Goal: Information Seeking & Learning: Learn about a topic

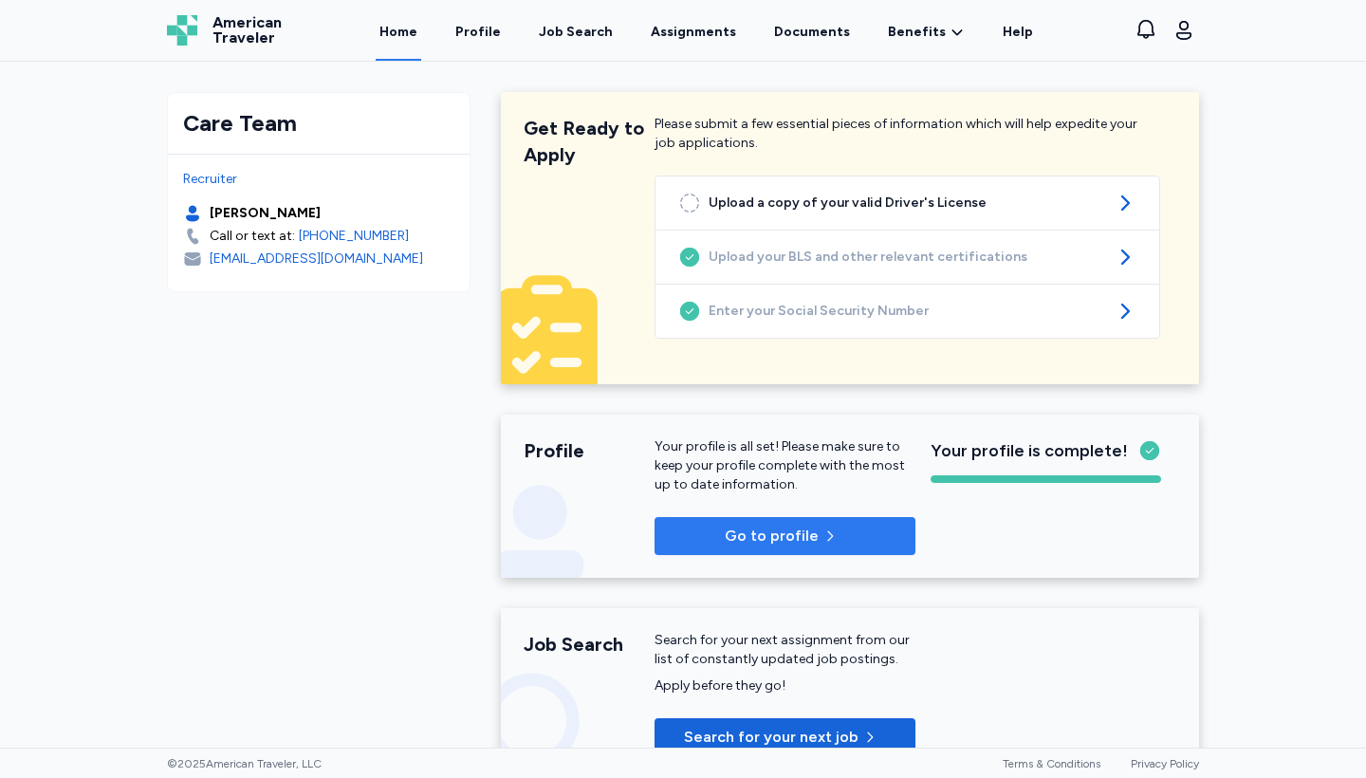
click at [864, 532] on span "Go to profile" at bounding box center [785, 536] width 231 height 23
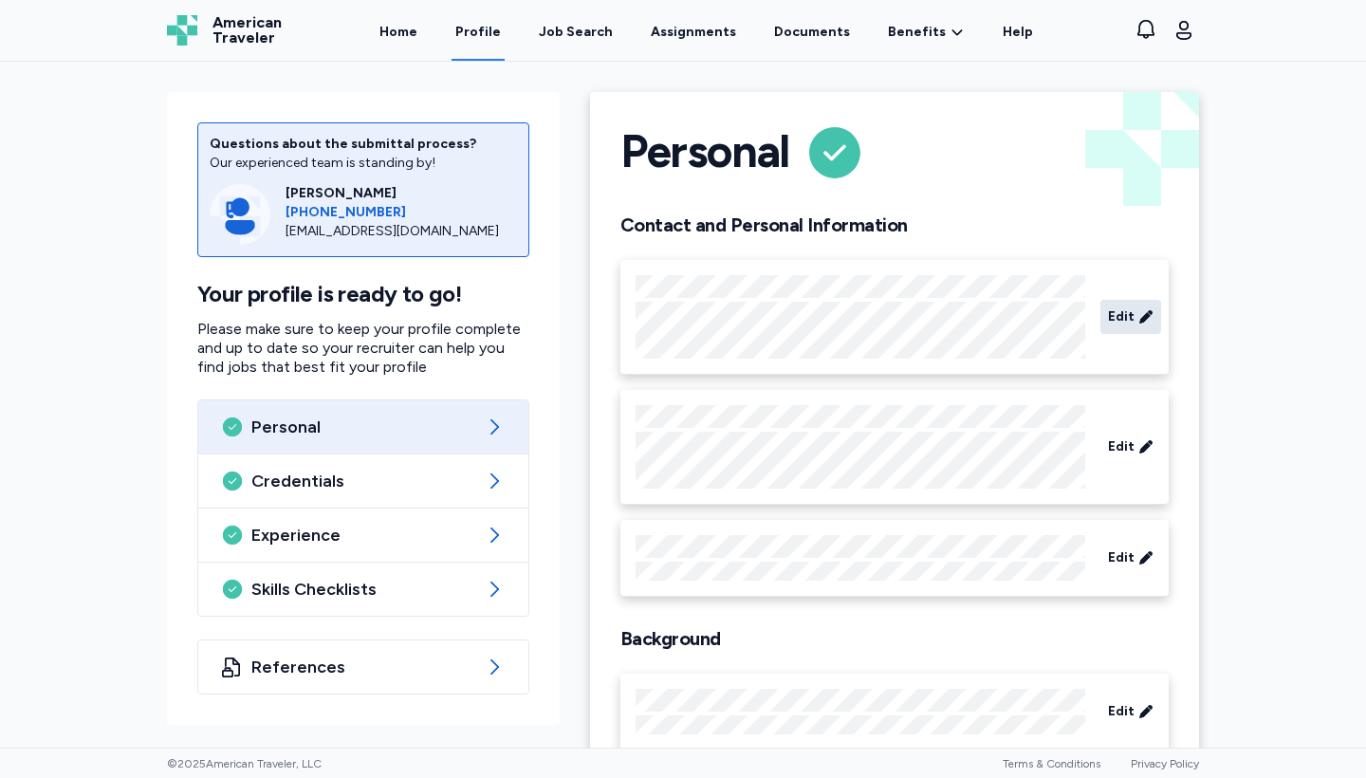
click at [1143, 323] on icon at bounding box center [1145, 316] width 15 height 19
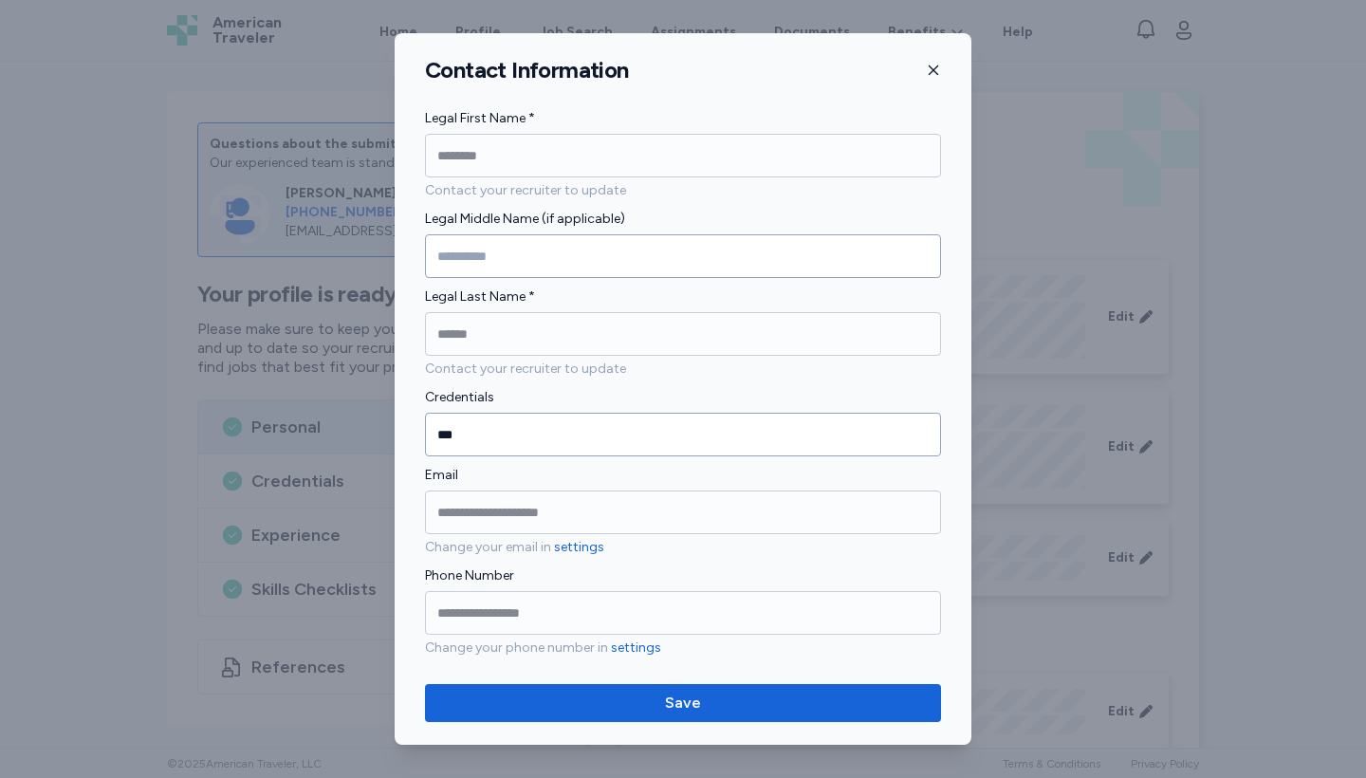
click at [931, 72] on icon "button" at bounding box center [933, 70] width 15 height 15
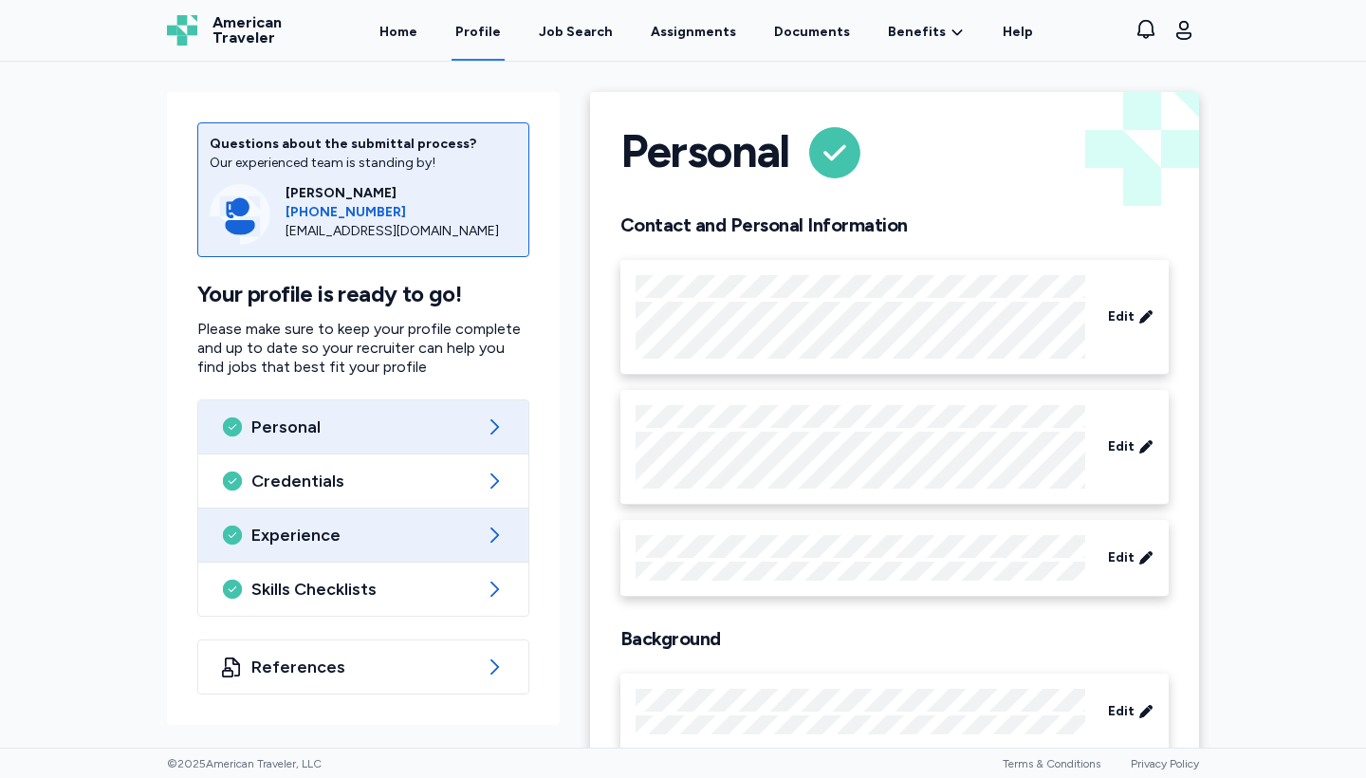
click at [326, 548] on div "Experience" at bounding box center [363, 534] width 330 height 53
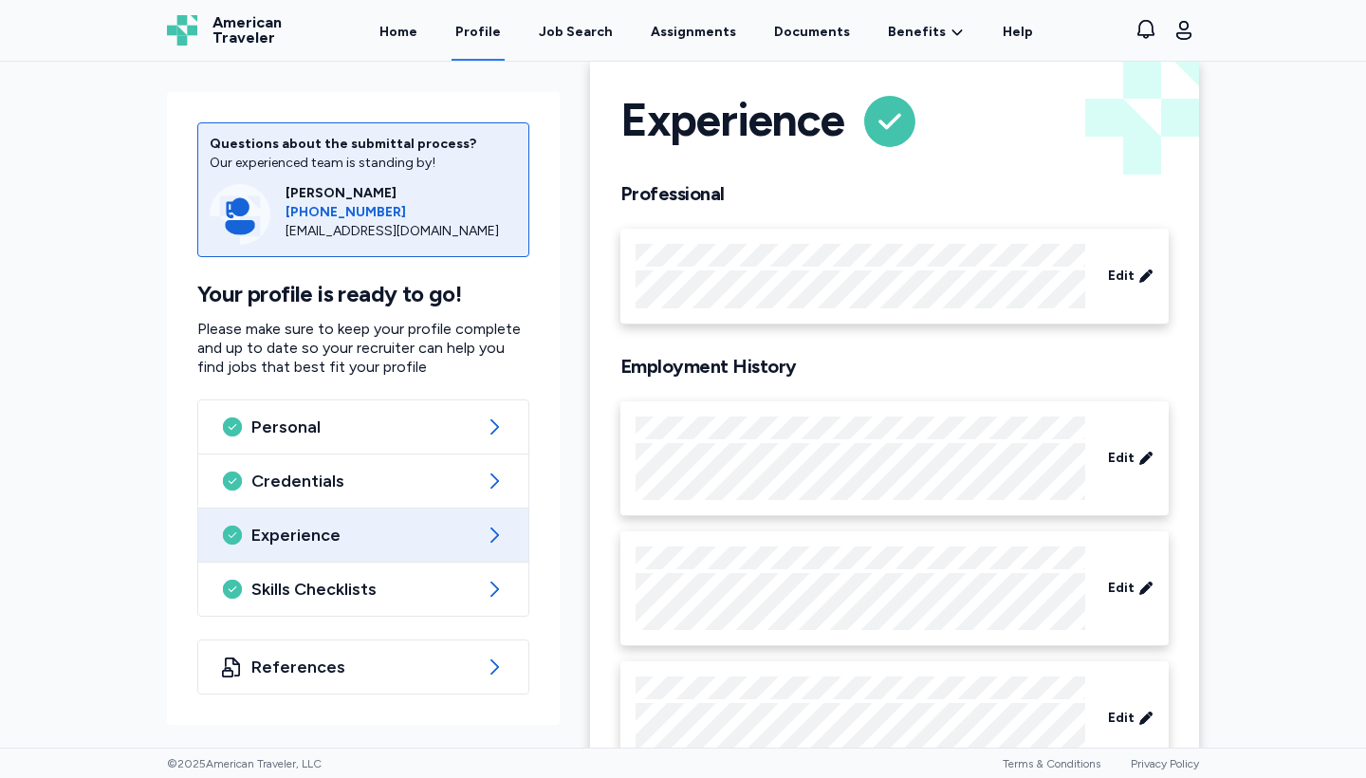
scroll to position [85, 0]
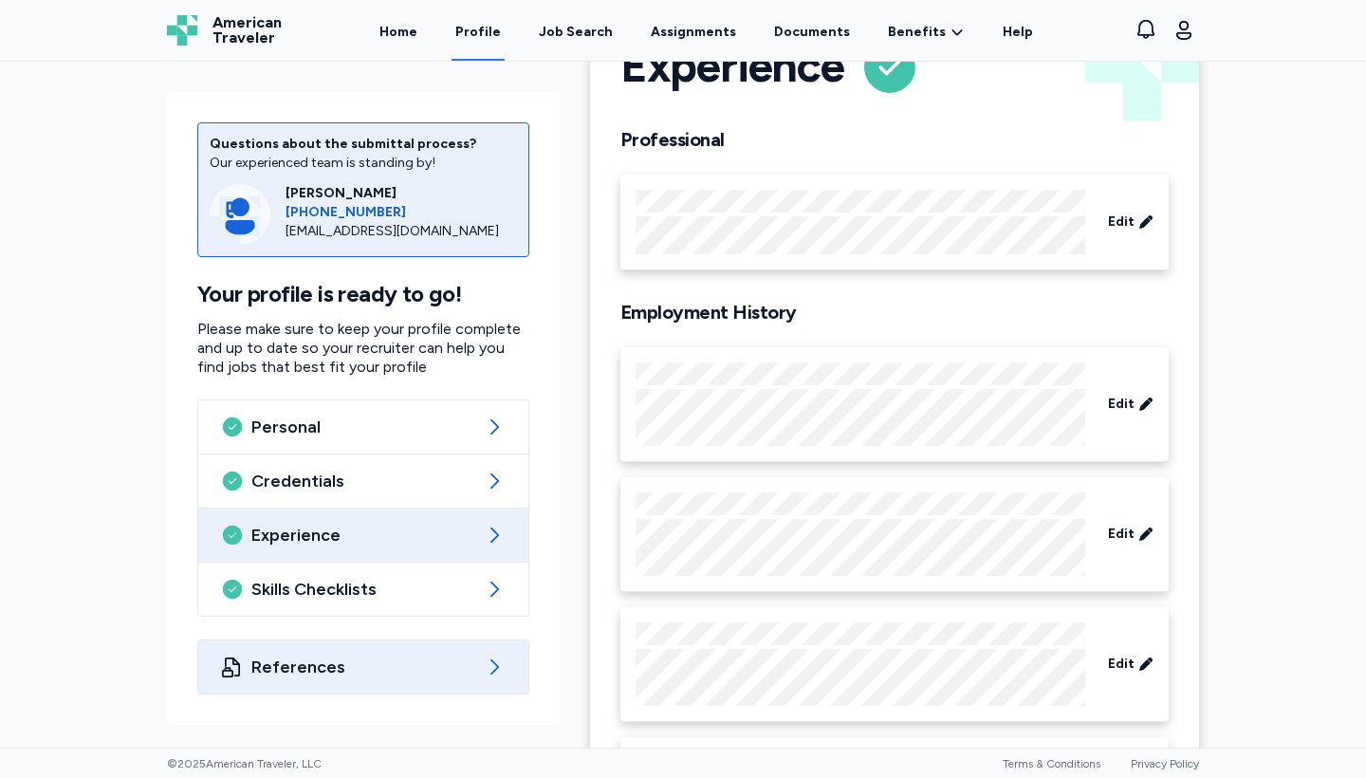
click at [378, 680] on div "References" at bounding box center [363, 666] width 330 height 53
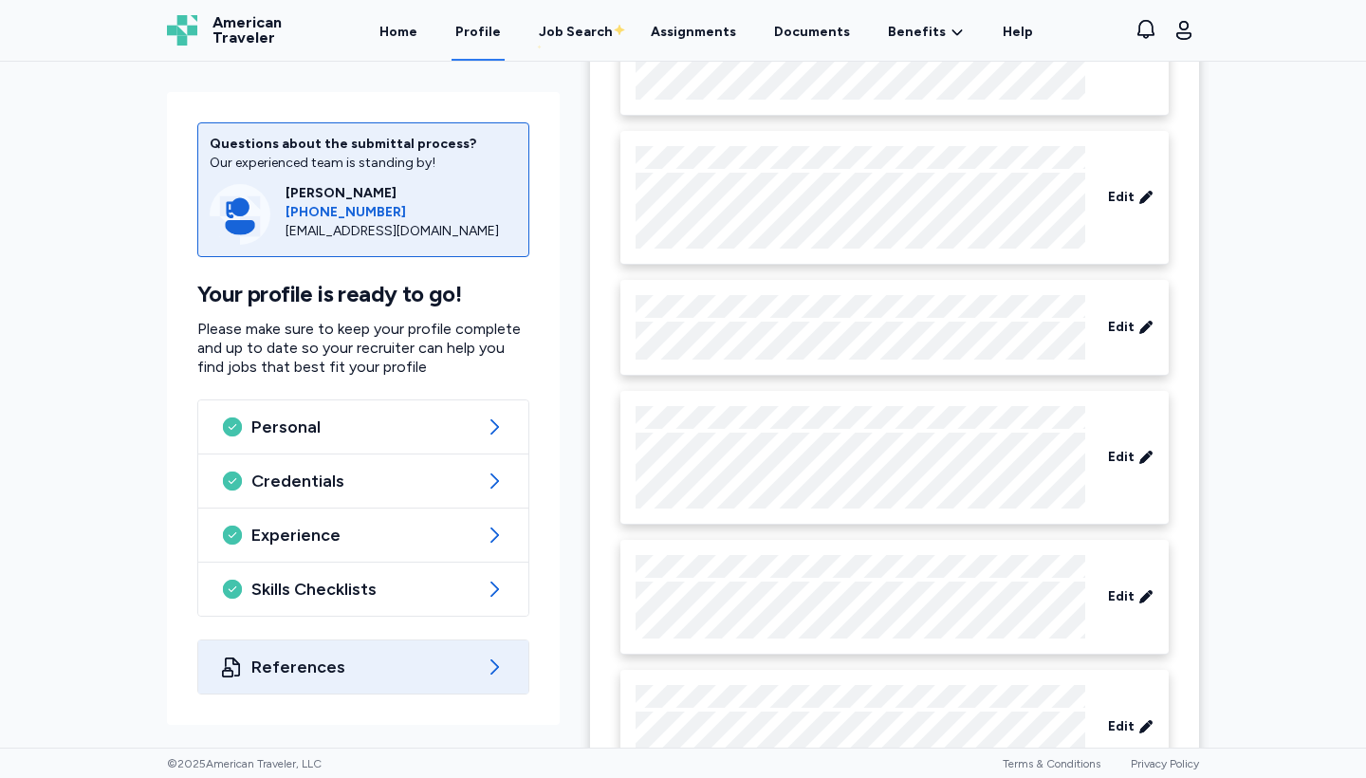
scroll to position [66, 0]
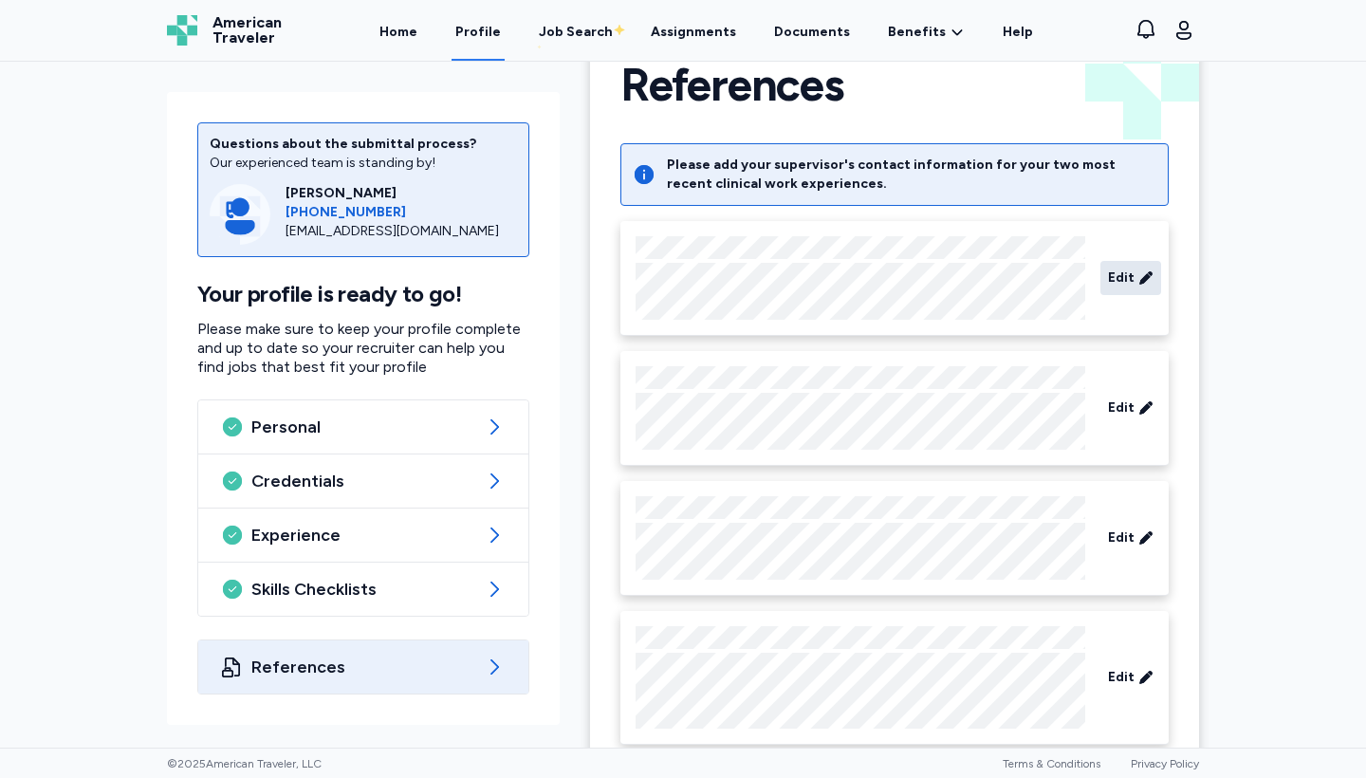
click at [1108, 285] on span "Edit" at bounding box center [1121, 277] width 27 height 19
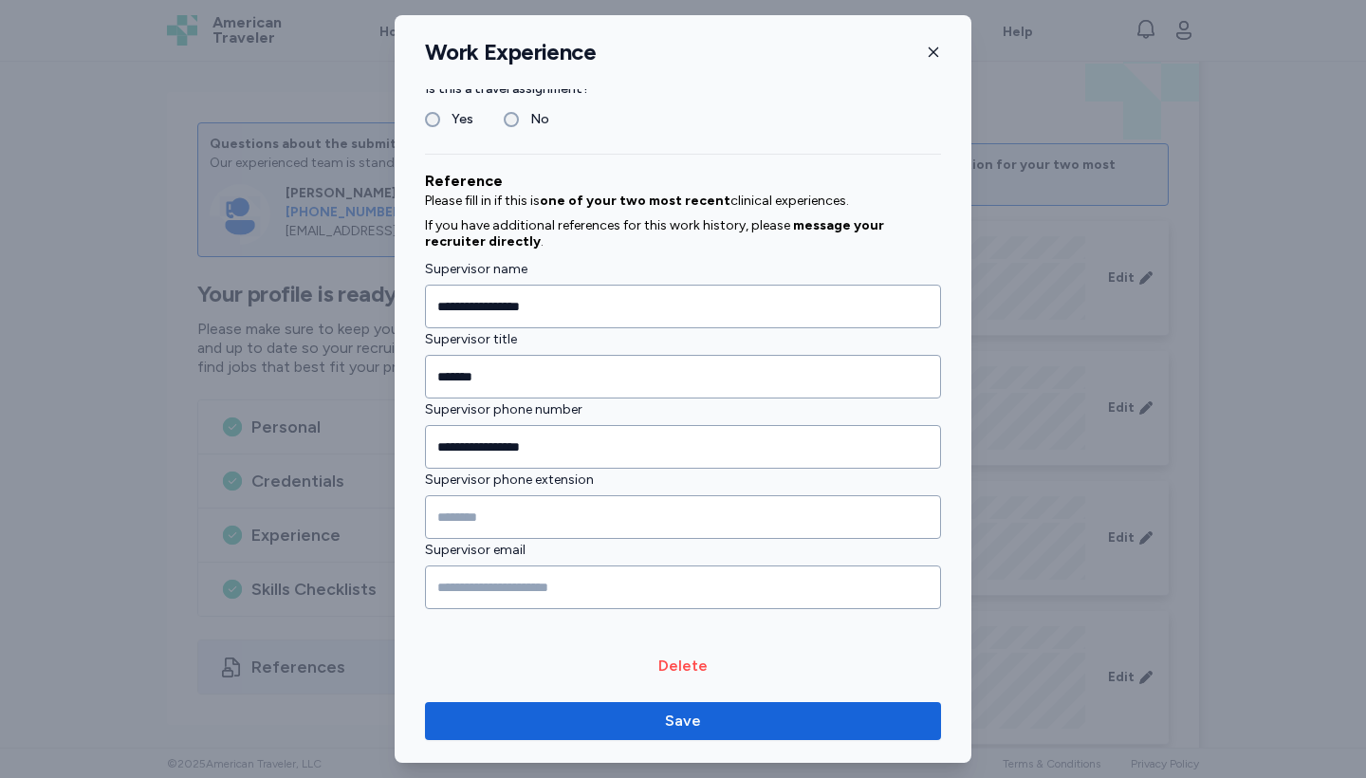
scroll to position [1917, 0]
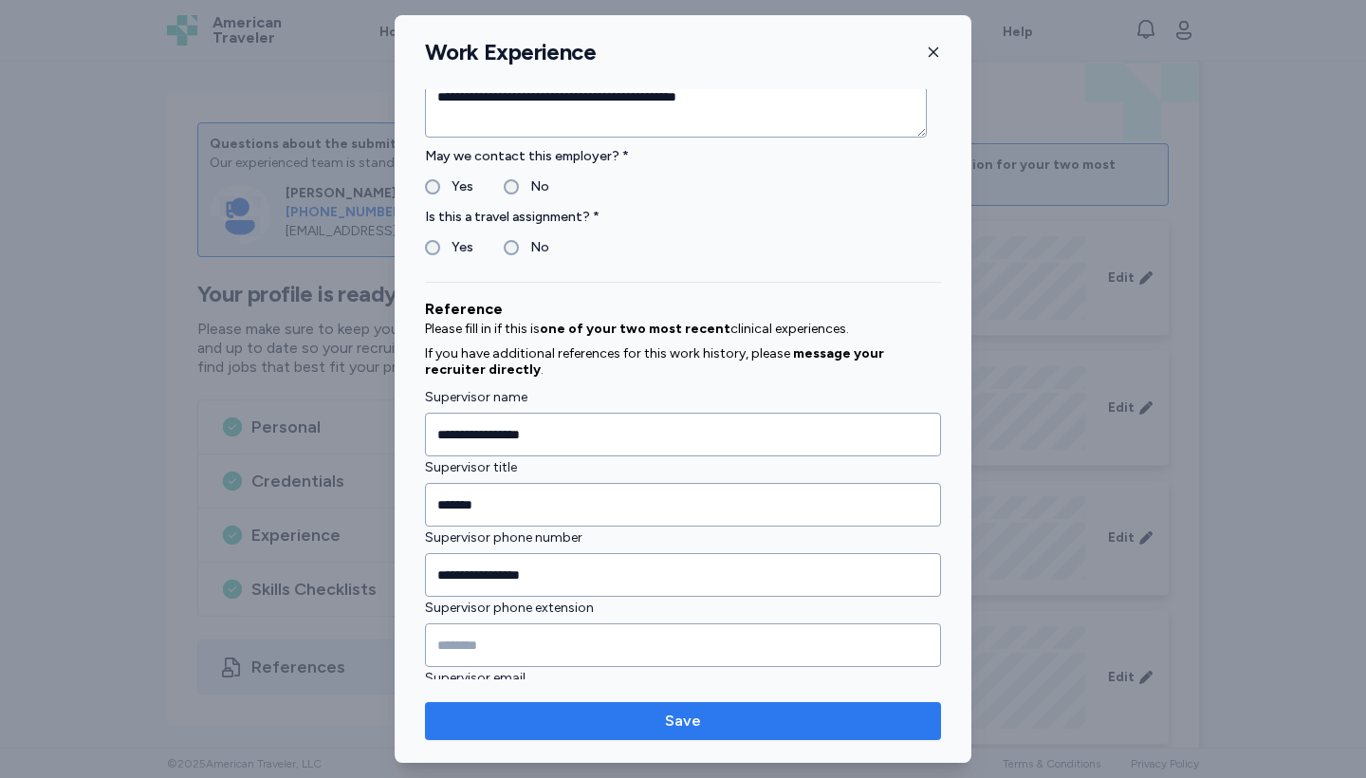
click at [684, 729] on span "Save" at bounding box center [683, 721] width 36 height 23
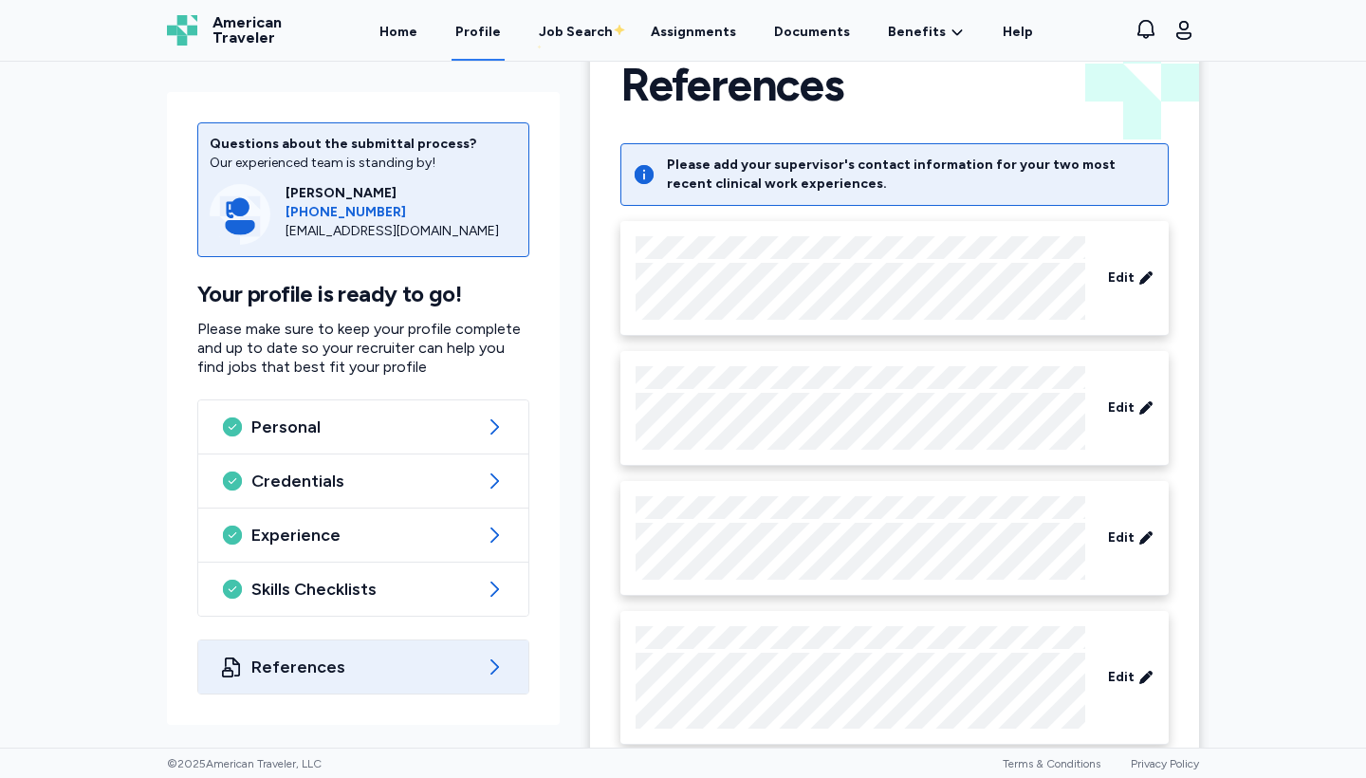
click at [1283, 1] on div "Open sidebar Profile American Traveler American Traveler Home Profile Job Searc…" at bounding box center [683, 30] width 1351 height 61
click at [310, 672] on span "References" at bounding box center [363, 666] width 224 height 23
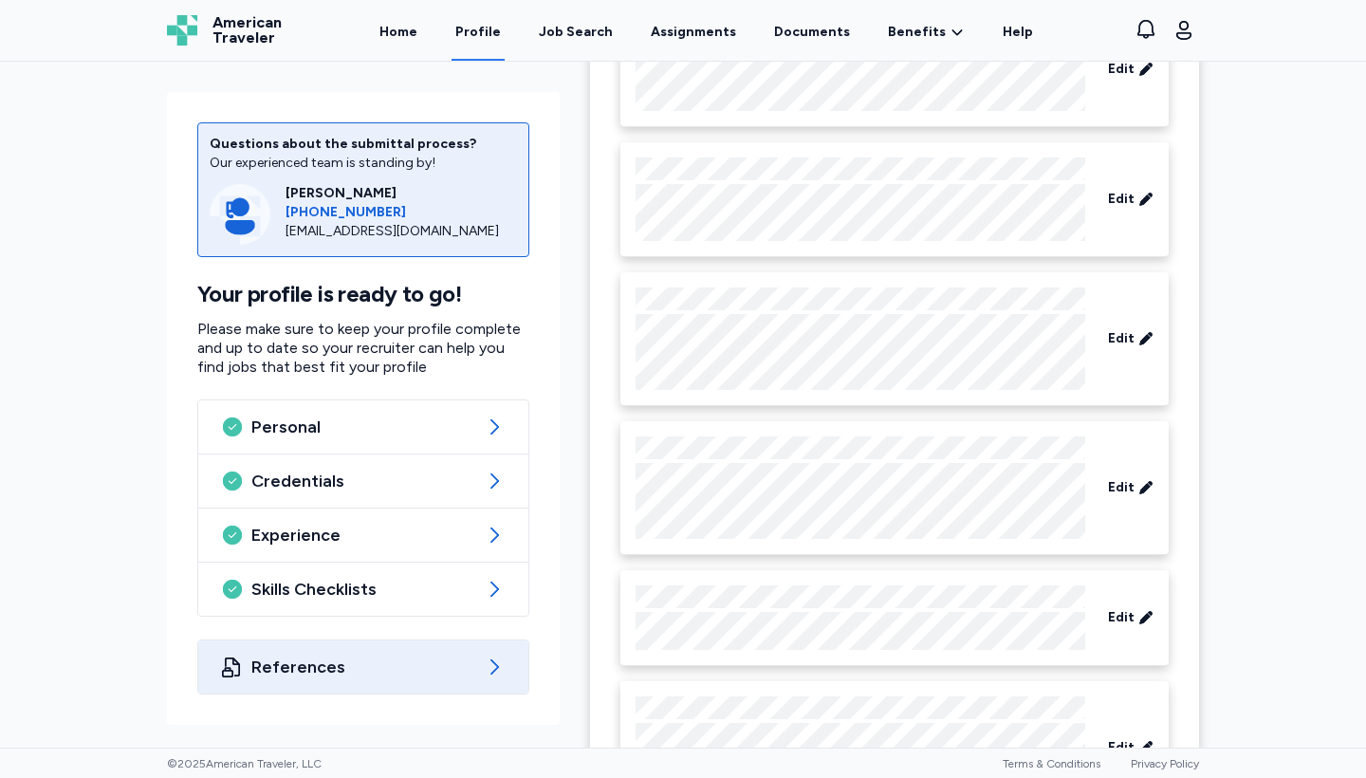
scroll to position [0, 0]
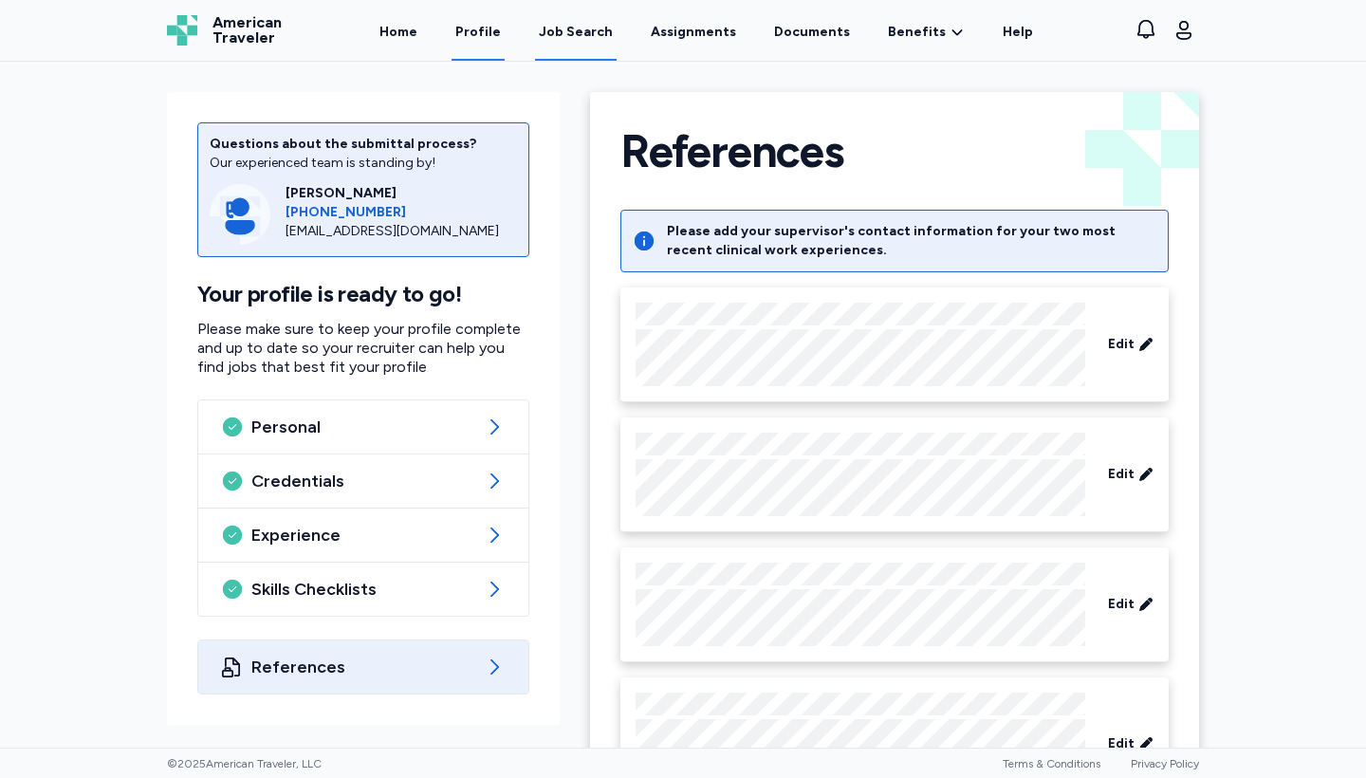
click at [590, 28] on div "Job Search" at bounding box center [576, 32] width 74 height 19
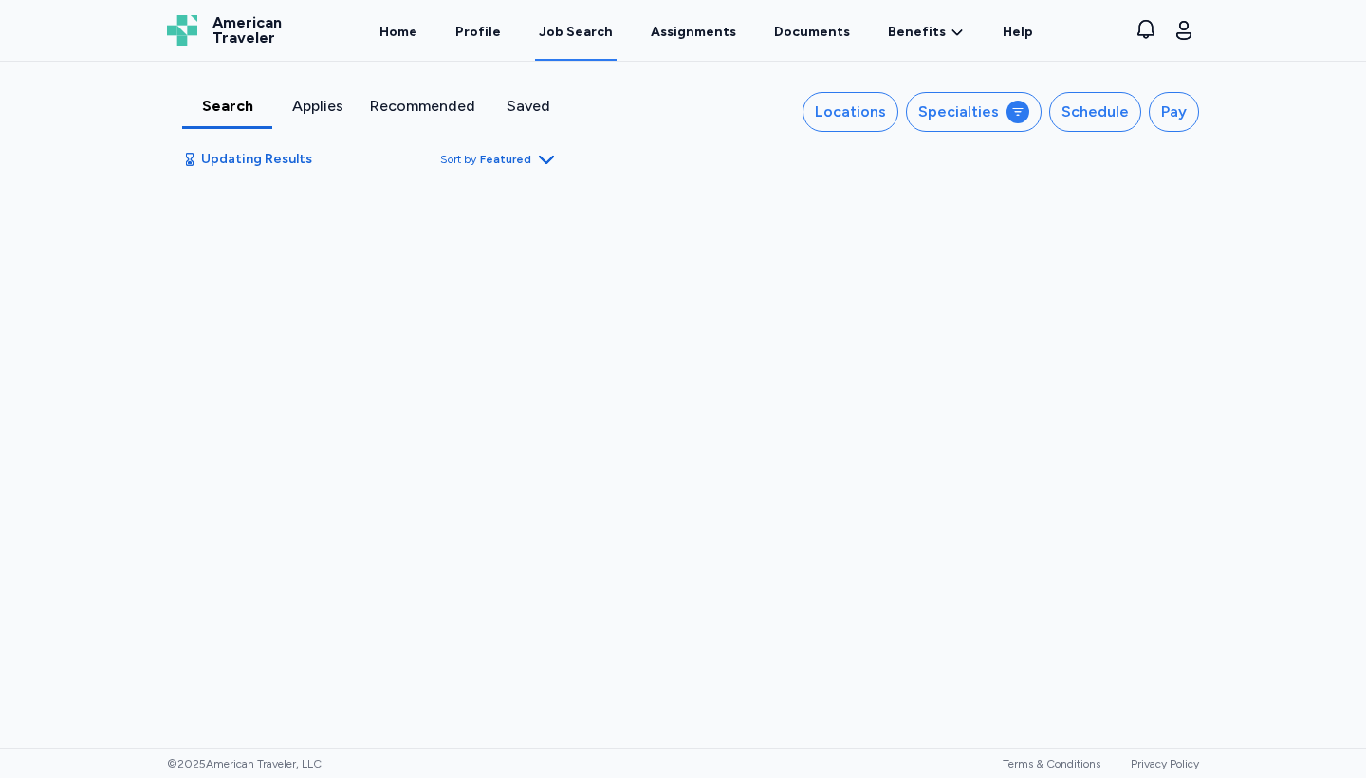
click at [559, 36] on div "Job Search" at bounding box center [576, 32] width 74 height 19
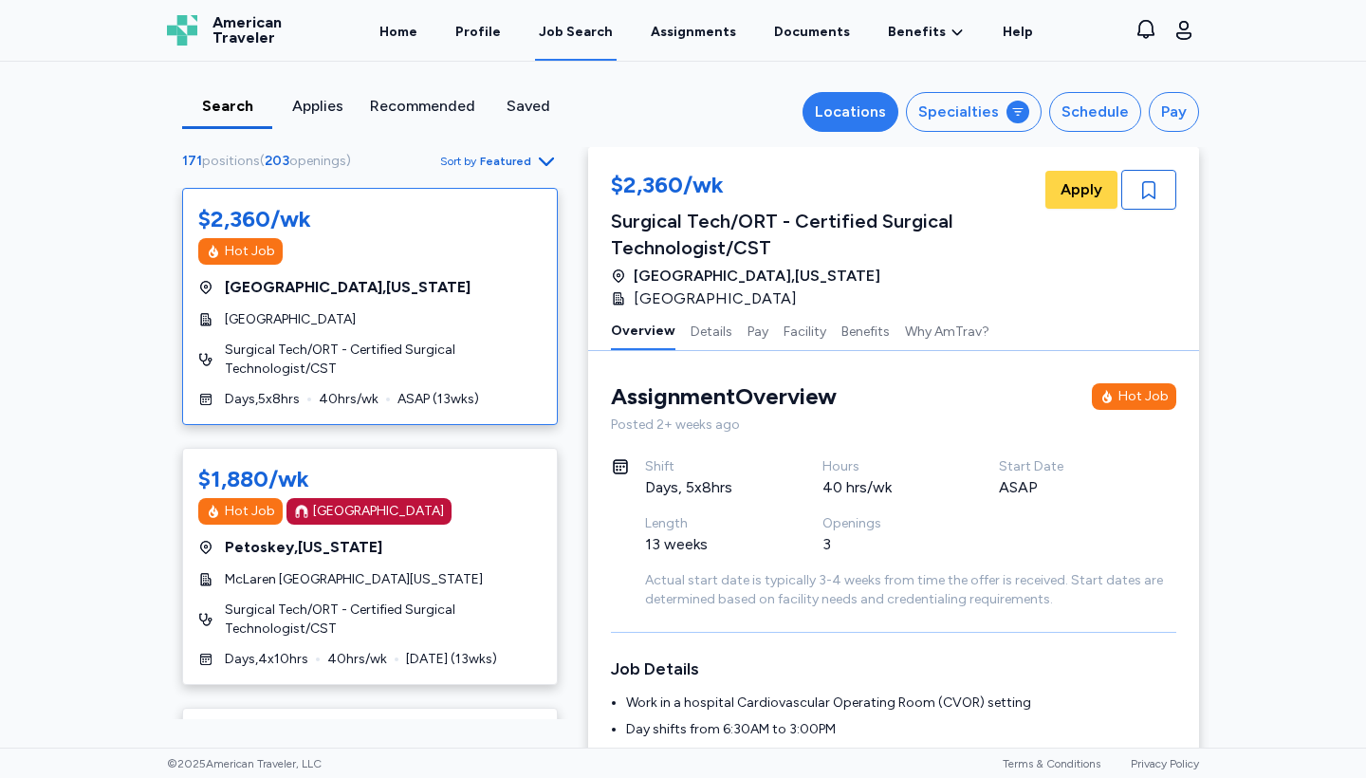
click at [866, 121] on div "Locations" at bounding box center [850, 112] width 71 height 23
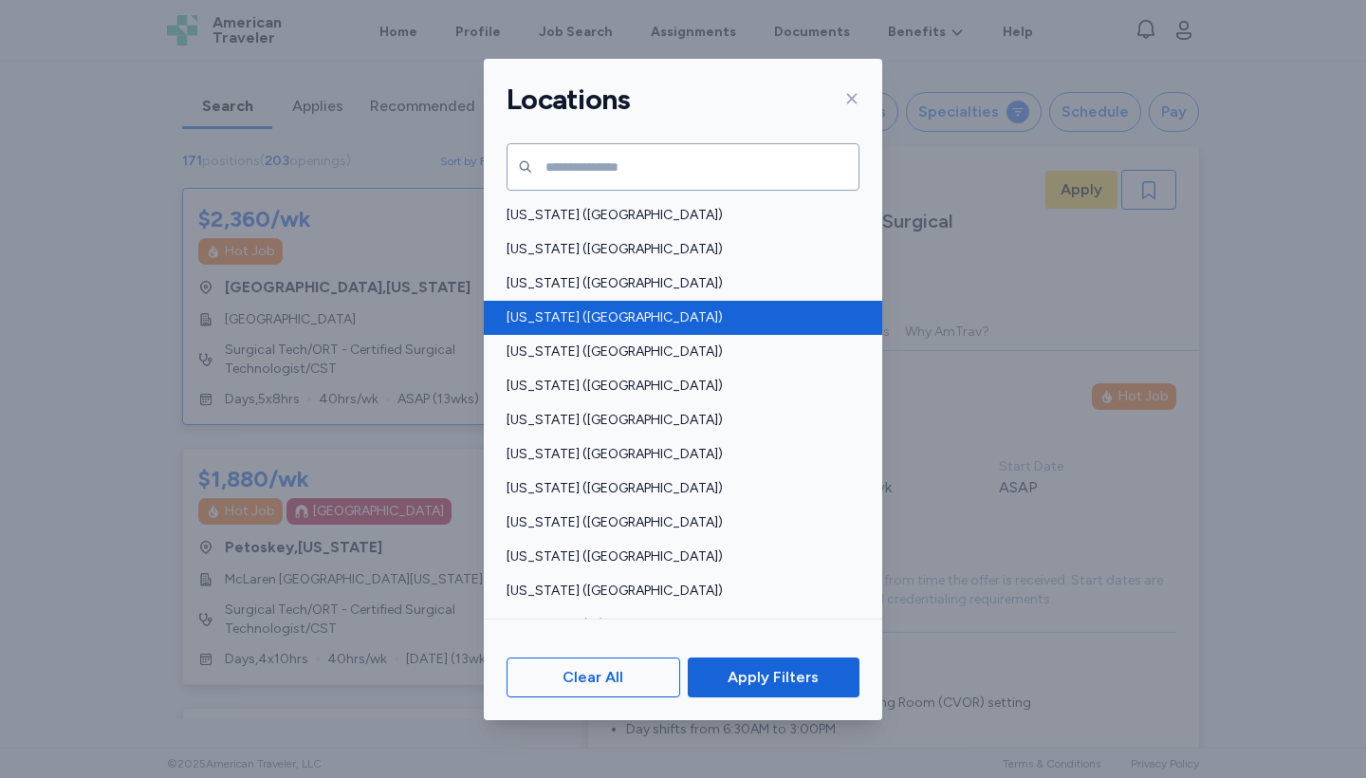
click at [522, 323] on span "Arkansas (AR)" at bounding box center [677, 317] width 341 height 19
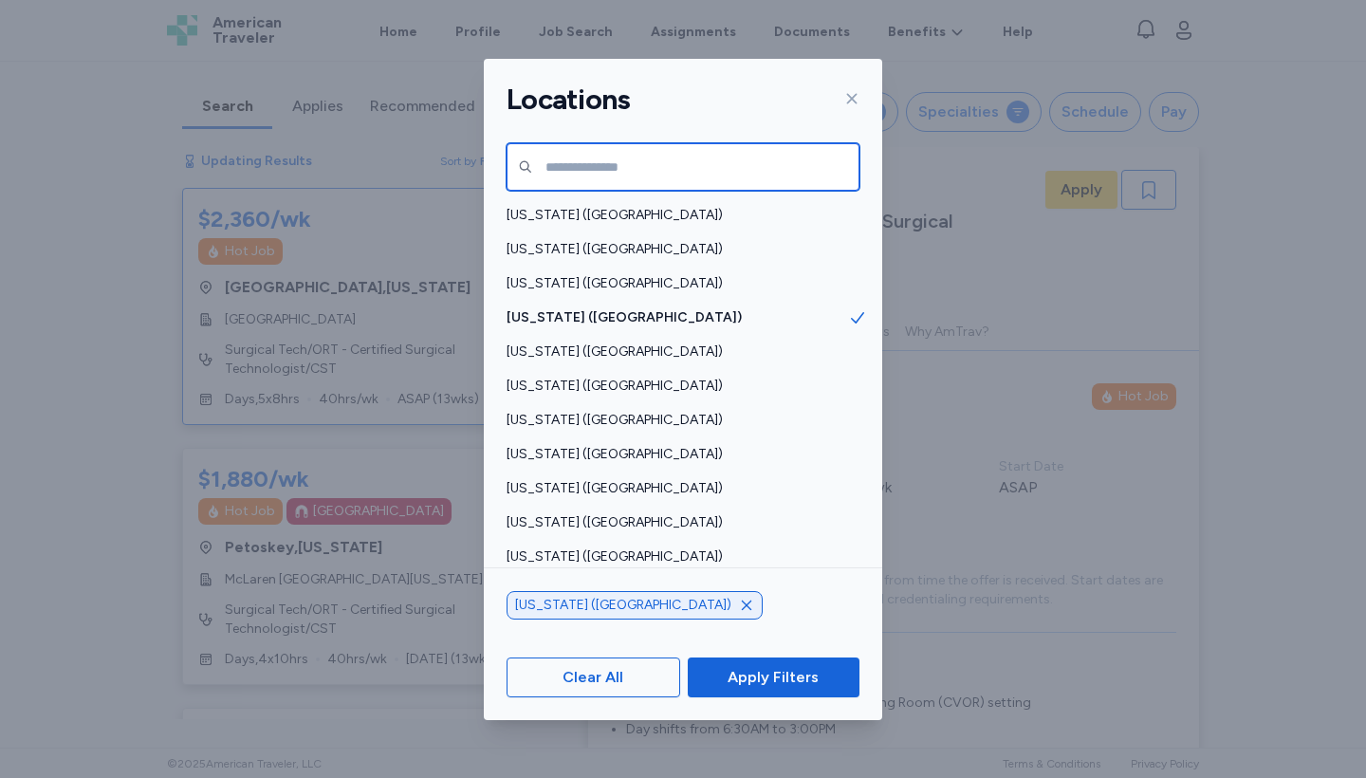
click at [645, 161] on input "text" at bounding box center [683, 166] width 353 height 47
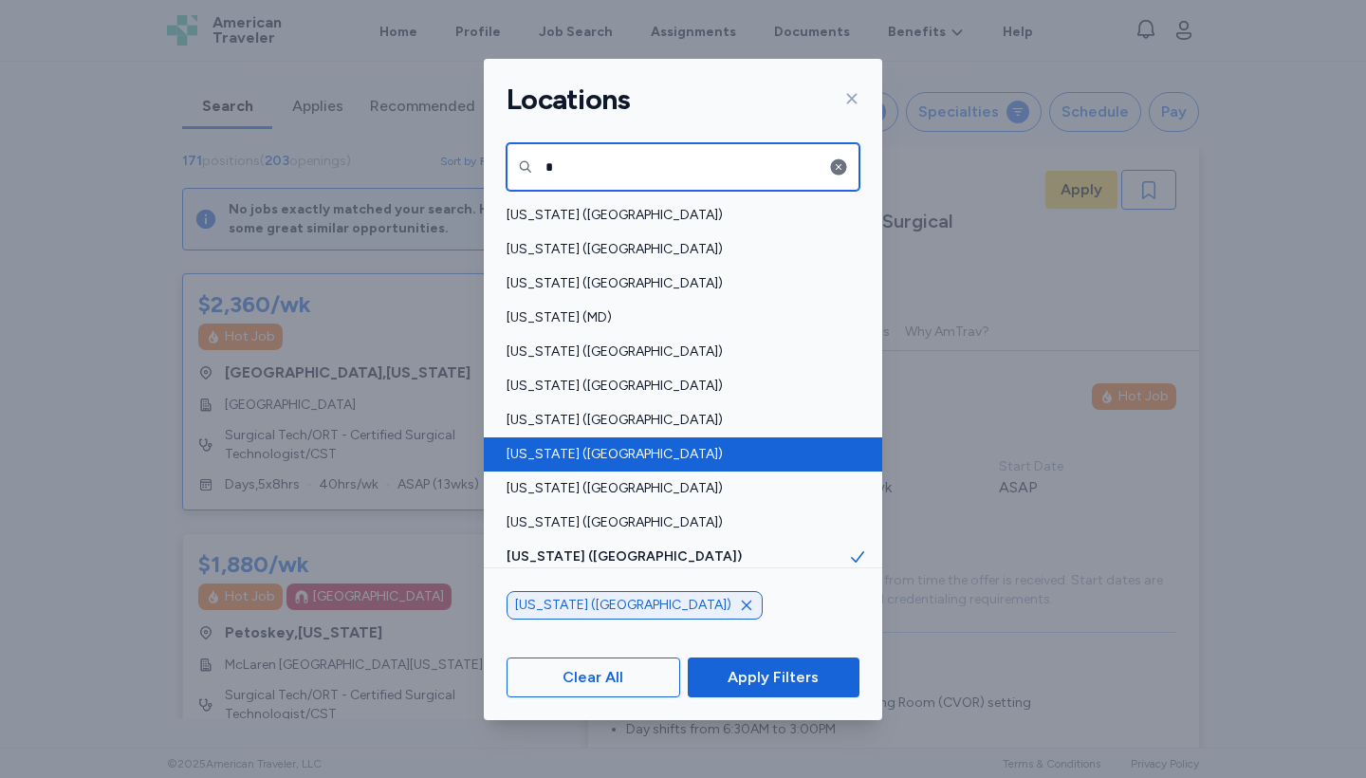
type input "*"
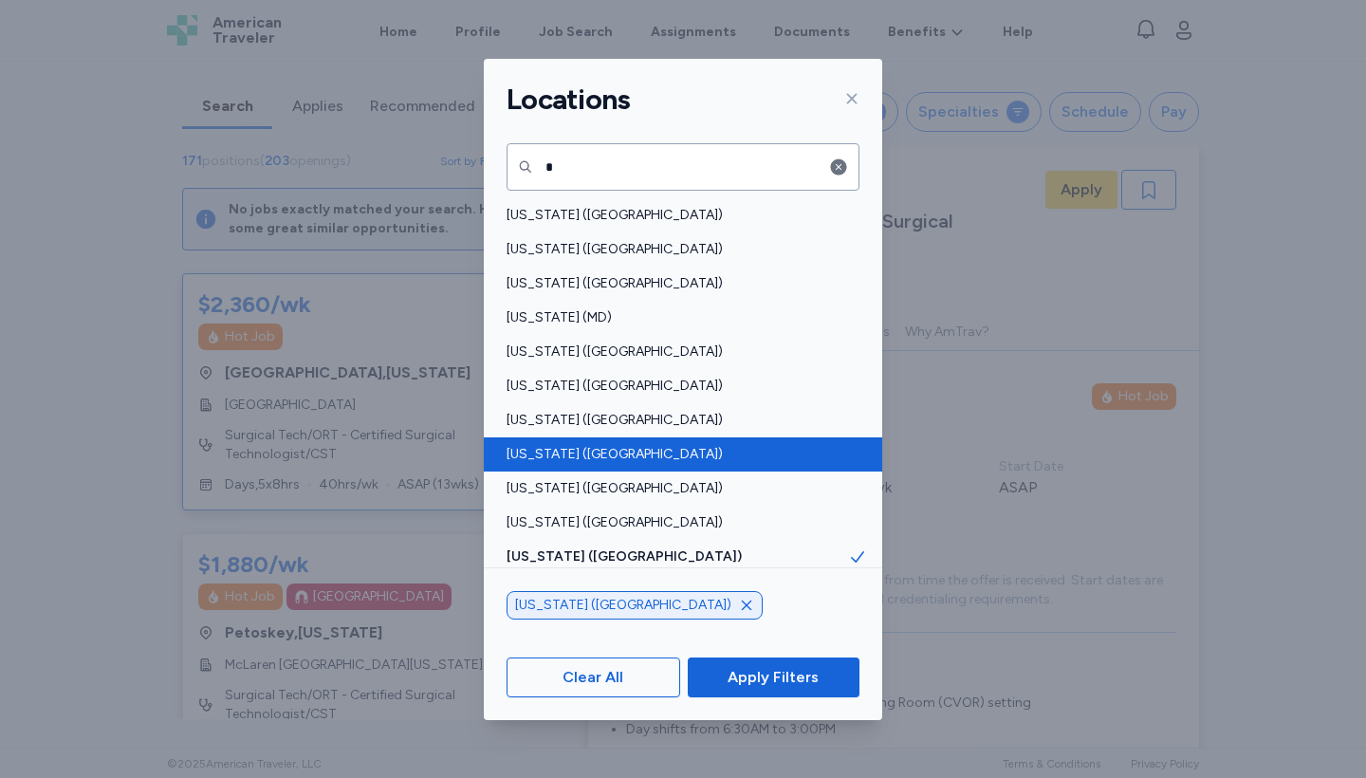
click at [565, 443] on div "Mississippi (MS)" at bounding box center [683, 454] width 398 height 34
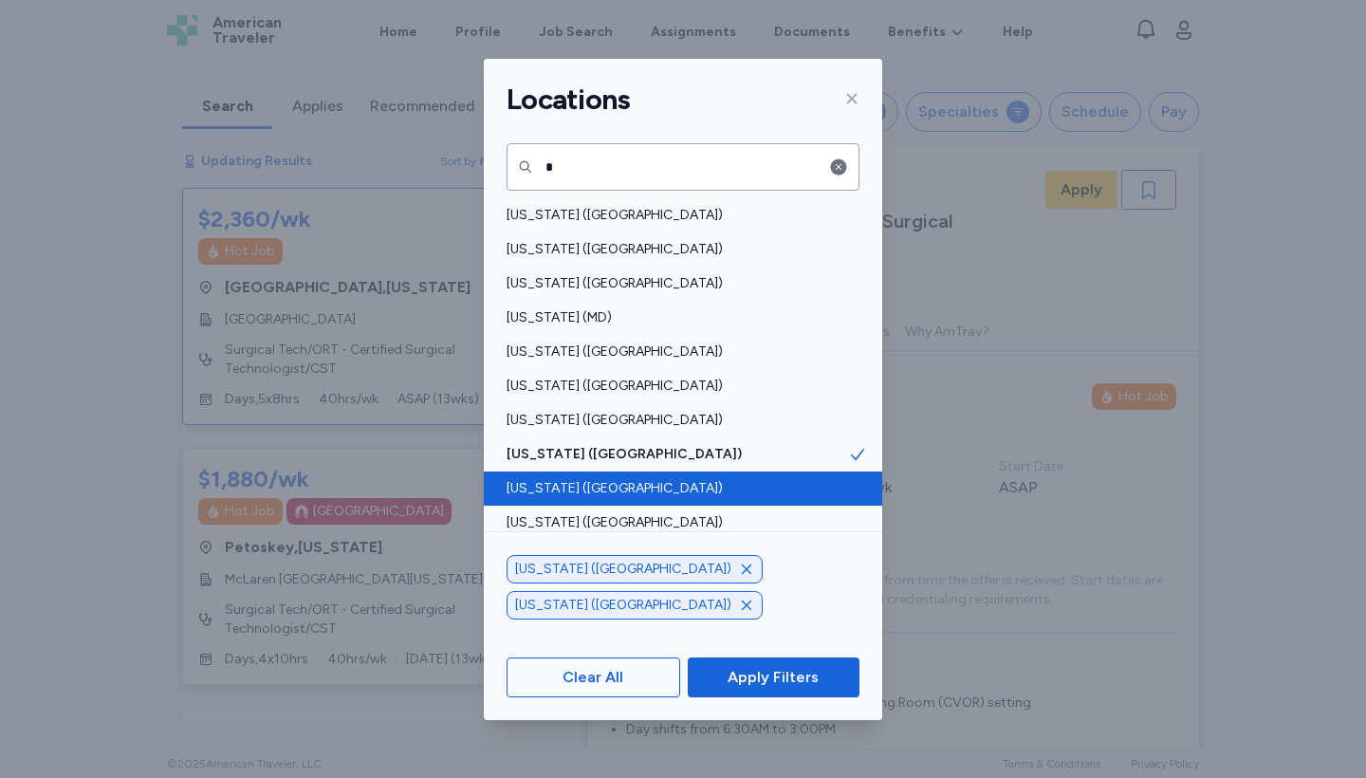
click at [563, 481] on span "Missouri (MO)" at bounding box center [677, 488] width 341 height 19
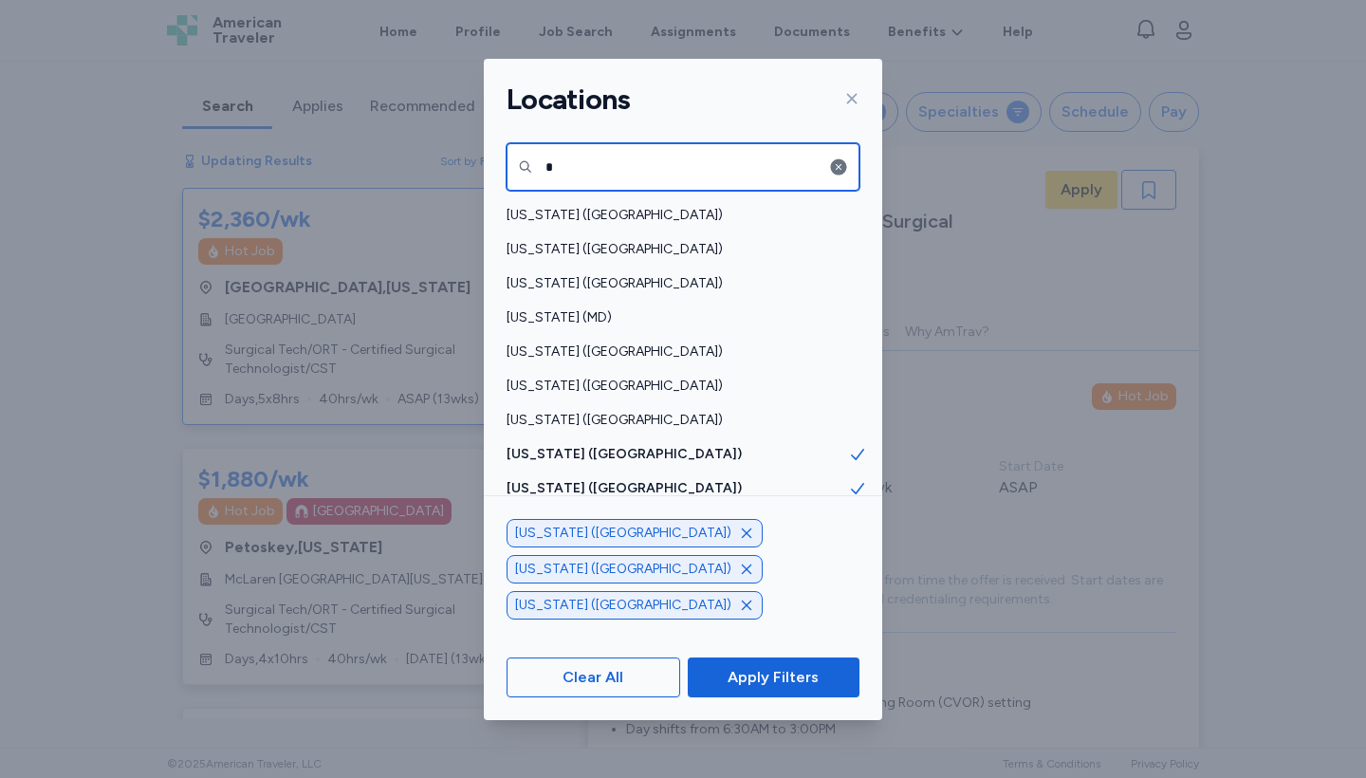
click at [618, 155] on input "*" at bounding box center [683, 166] width 353 height 47
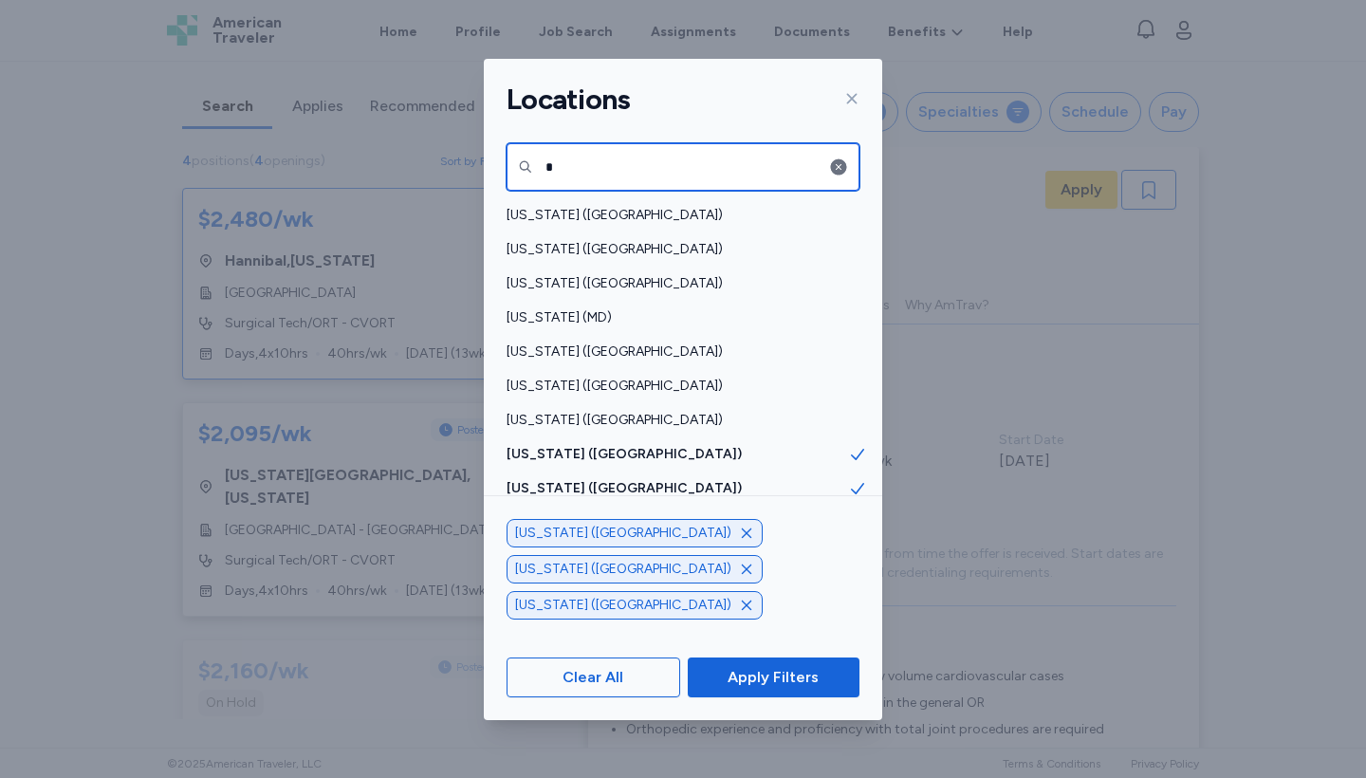
click at [617, 162] on input "*" at bounding box center [683, 166] width 353 height 47
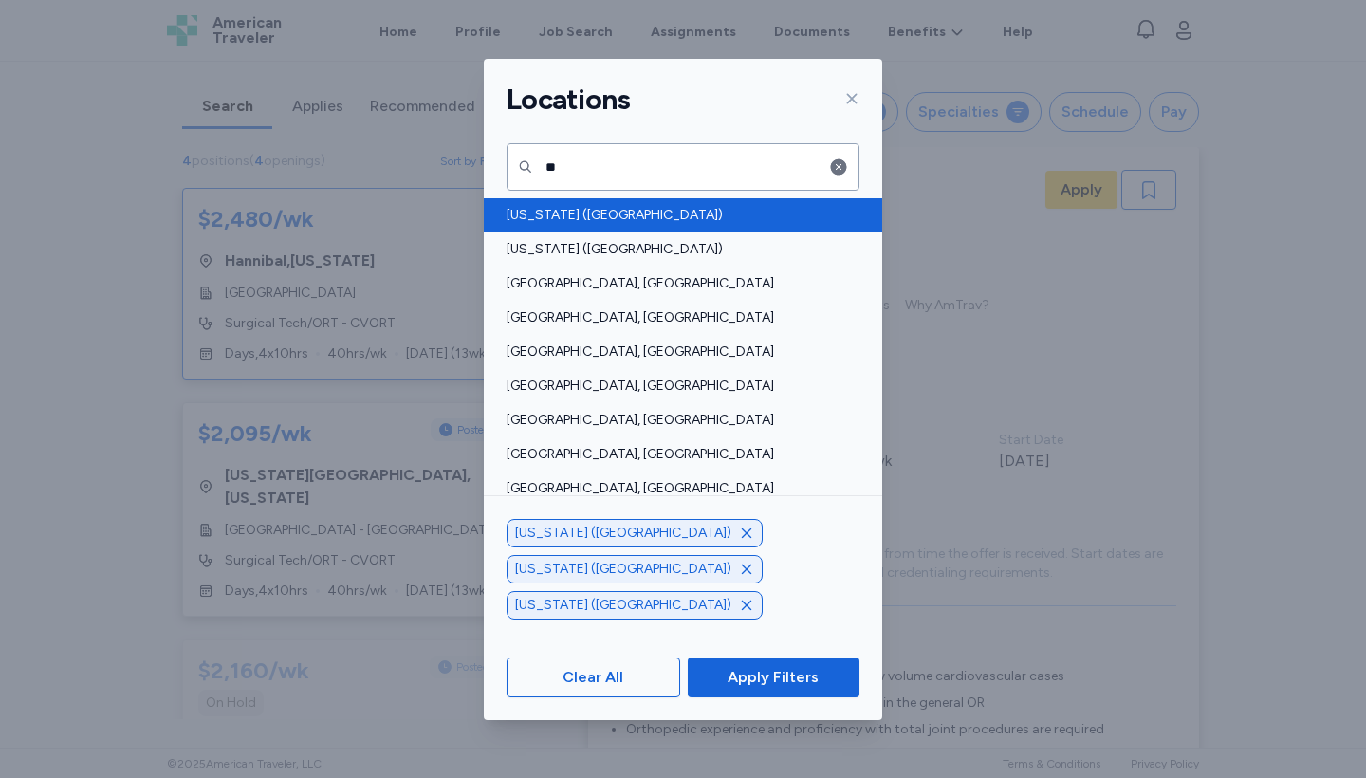
click at [581, 219] on span "Tennessee (TN)" at bounding box center [677, 215] width 341 height 19
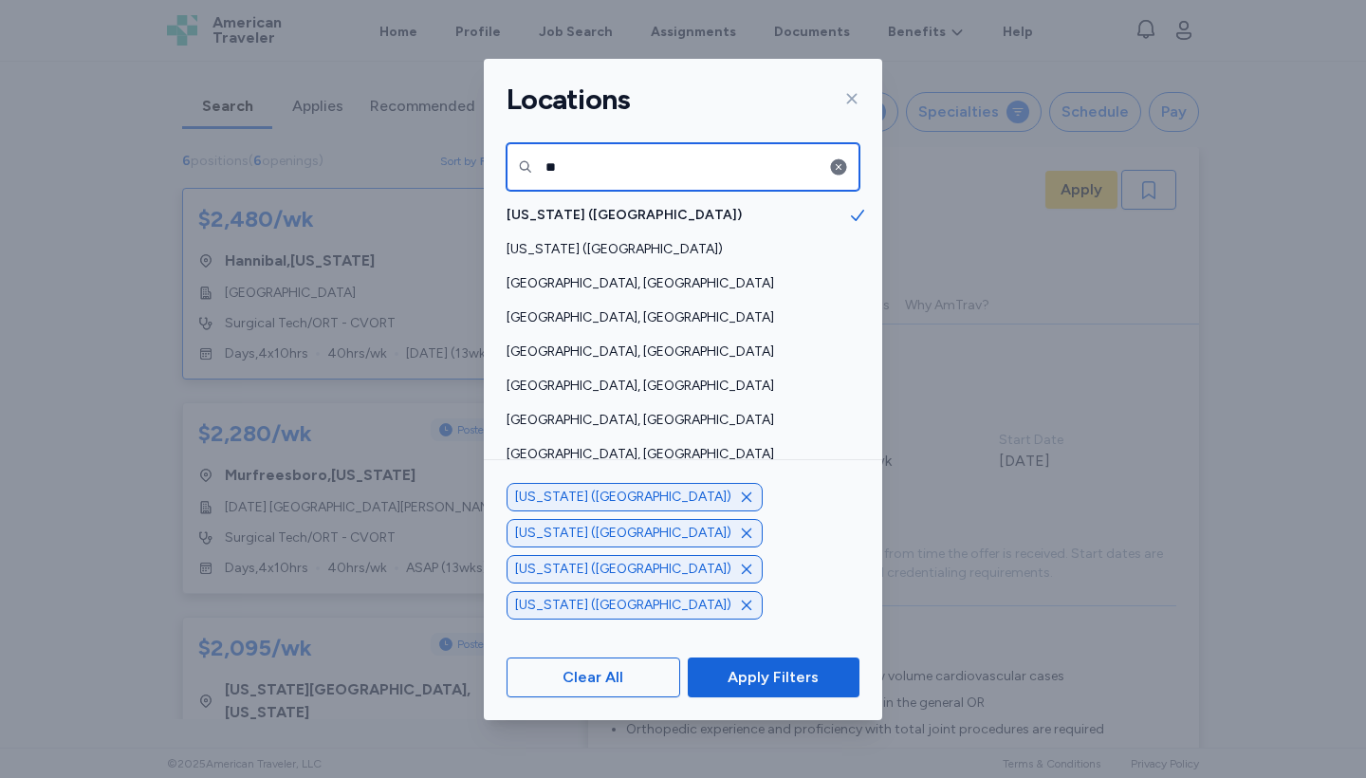
click at [719, 161] on input "**" at bounding box center [683, 166] width 353 height 47
type input "*"
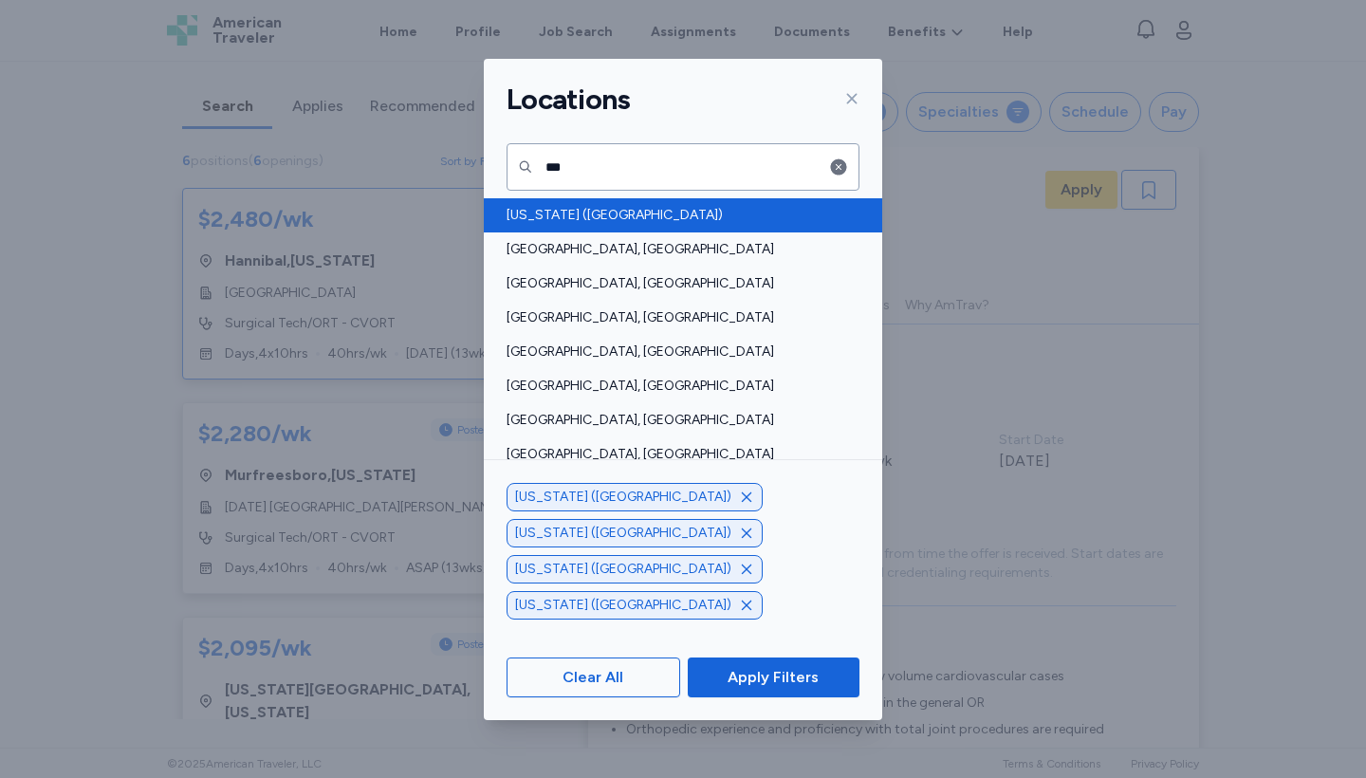
click at [611, 220] on span "Illinois (IL)" at bounding box center [677, 215] width 341 height 19
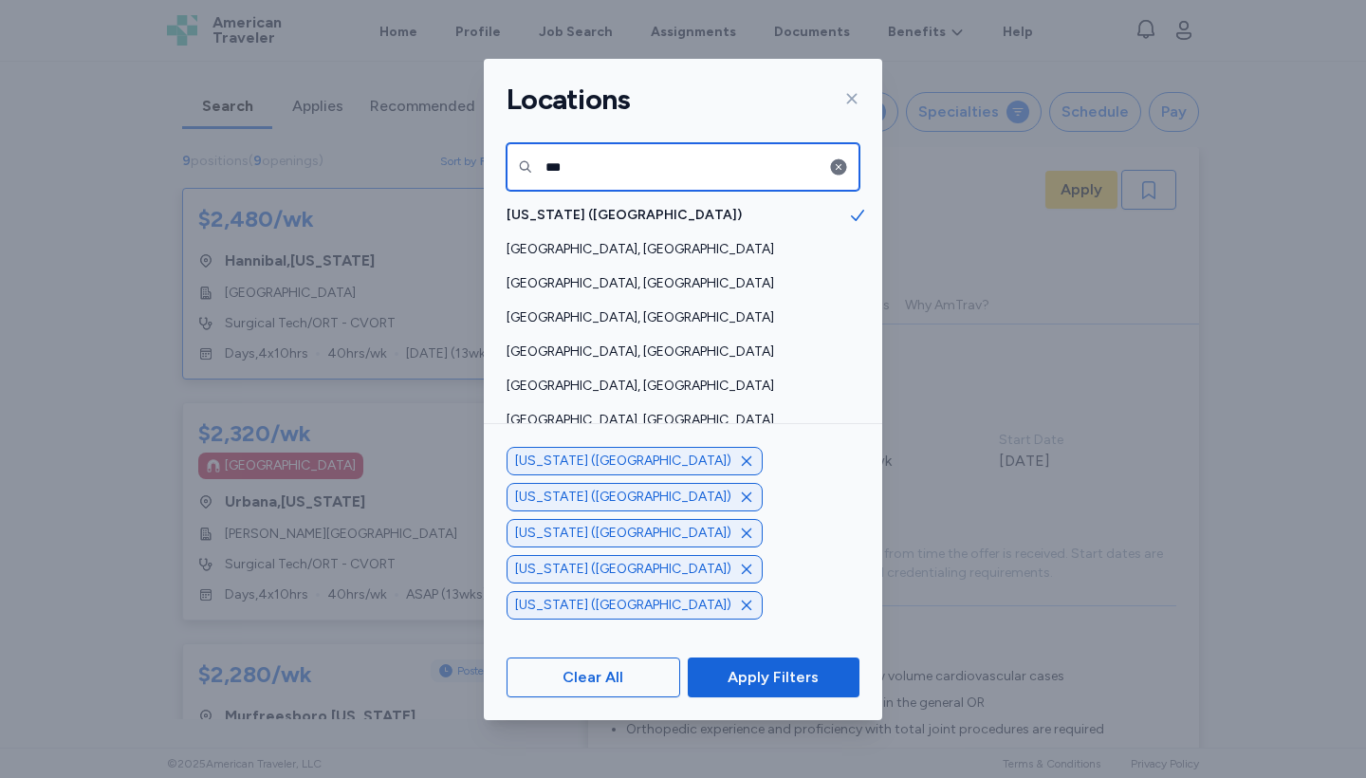
click at [730, 173] on input "***" at bounding box center [683, 166] width 353 height 47
type input "*"
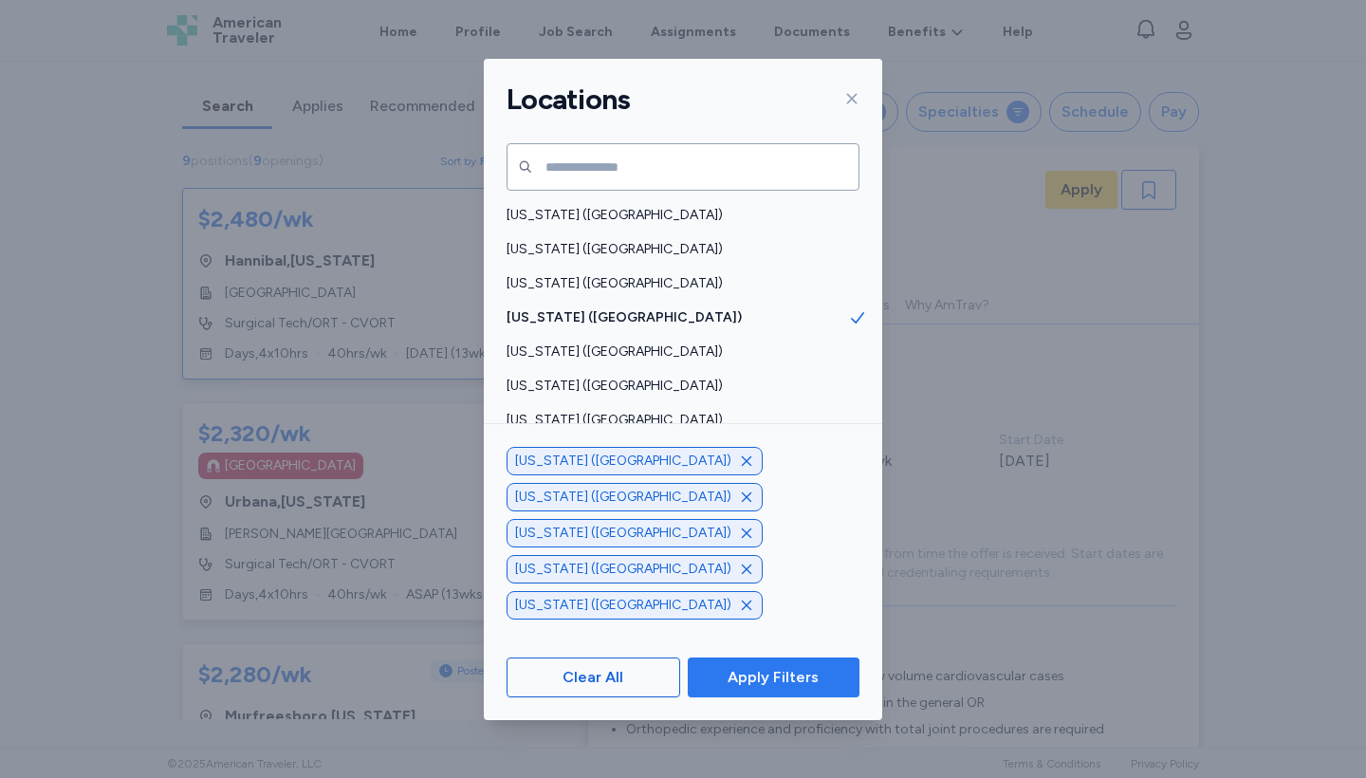
click at [780, 681] on span "Apply Filters" at bounding box center [773, 677] width 91 height 23
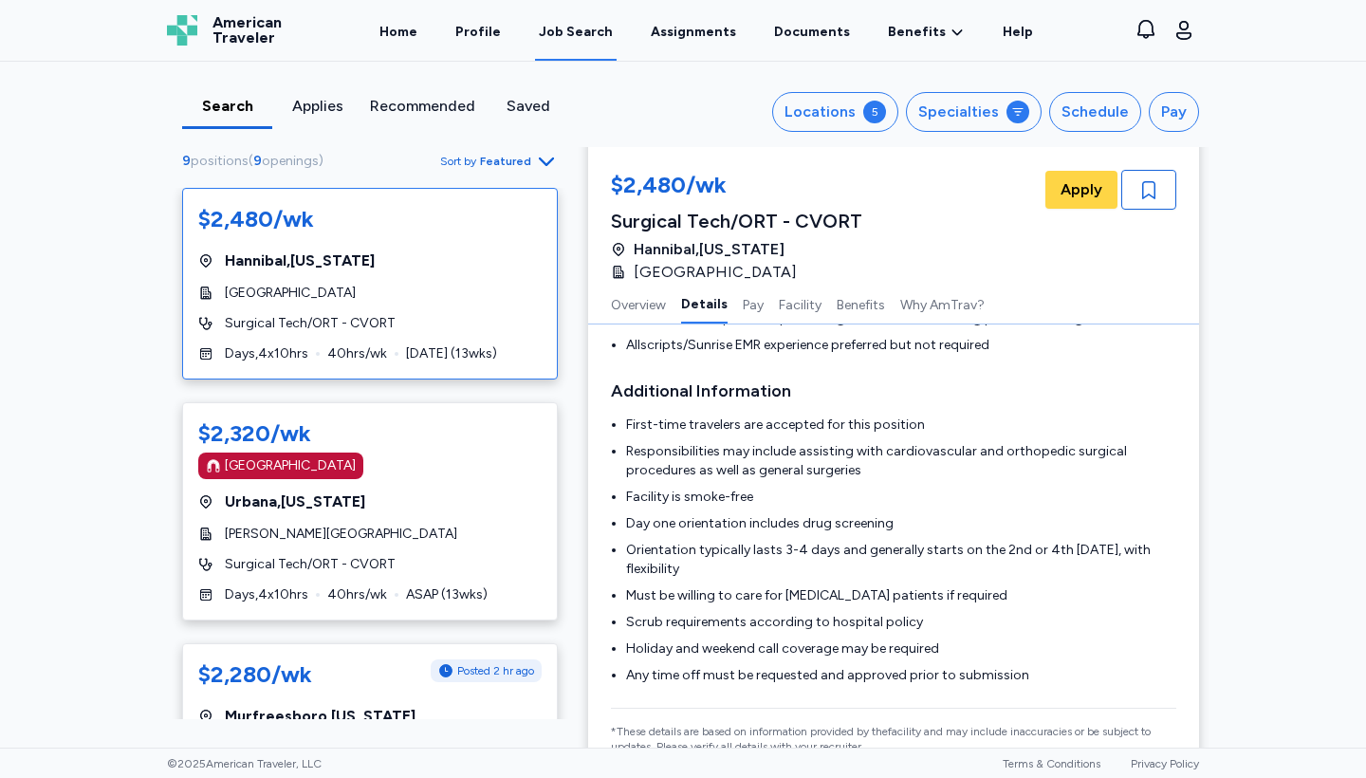
scroll to position [284, 0]
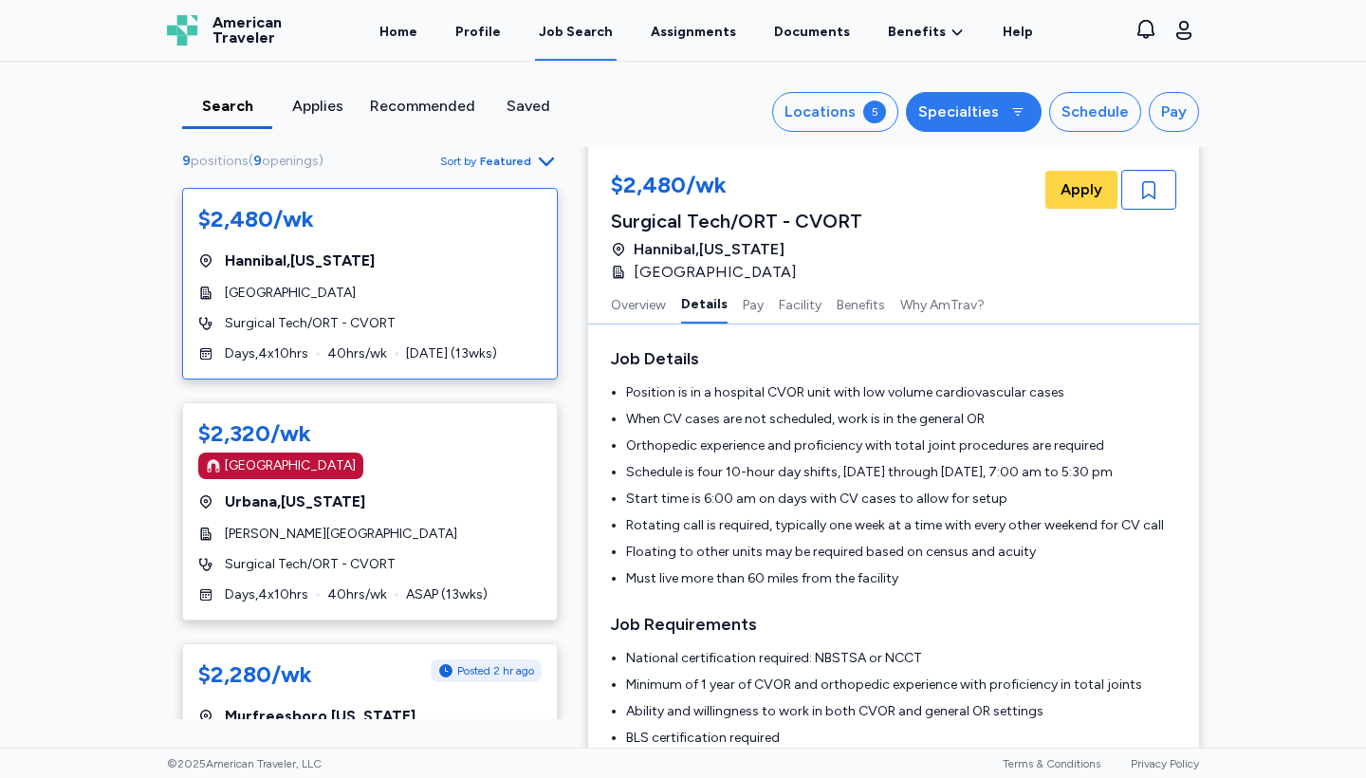
click at [1010, 107] on icon at bounding box center [1017, 111] width 15 height 15
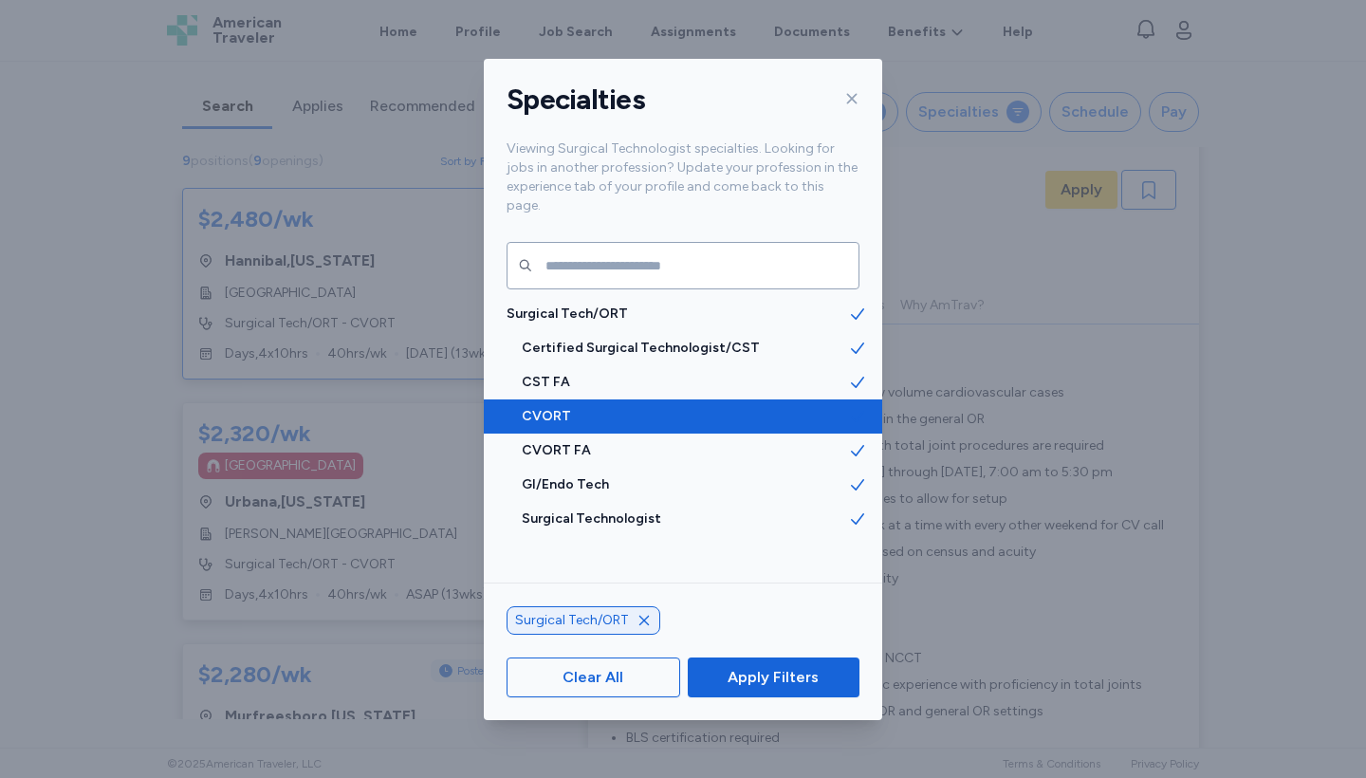
click at [848, 407] on icon at bounding box center [857, 416] width 19 height 19
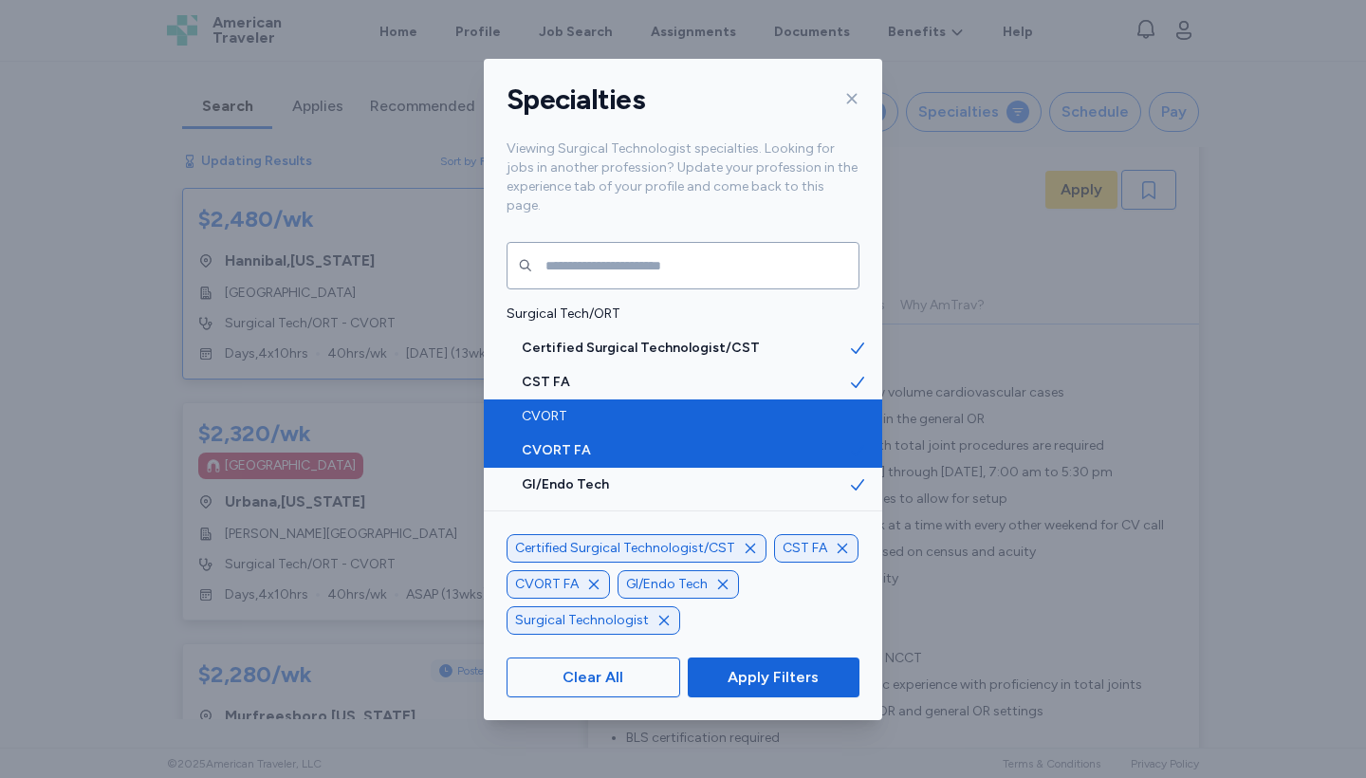
scroll to position [2, 0]
click at [787, 441] on span "CVORT FA" at bounding box center [685, 450] width 326 height 19
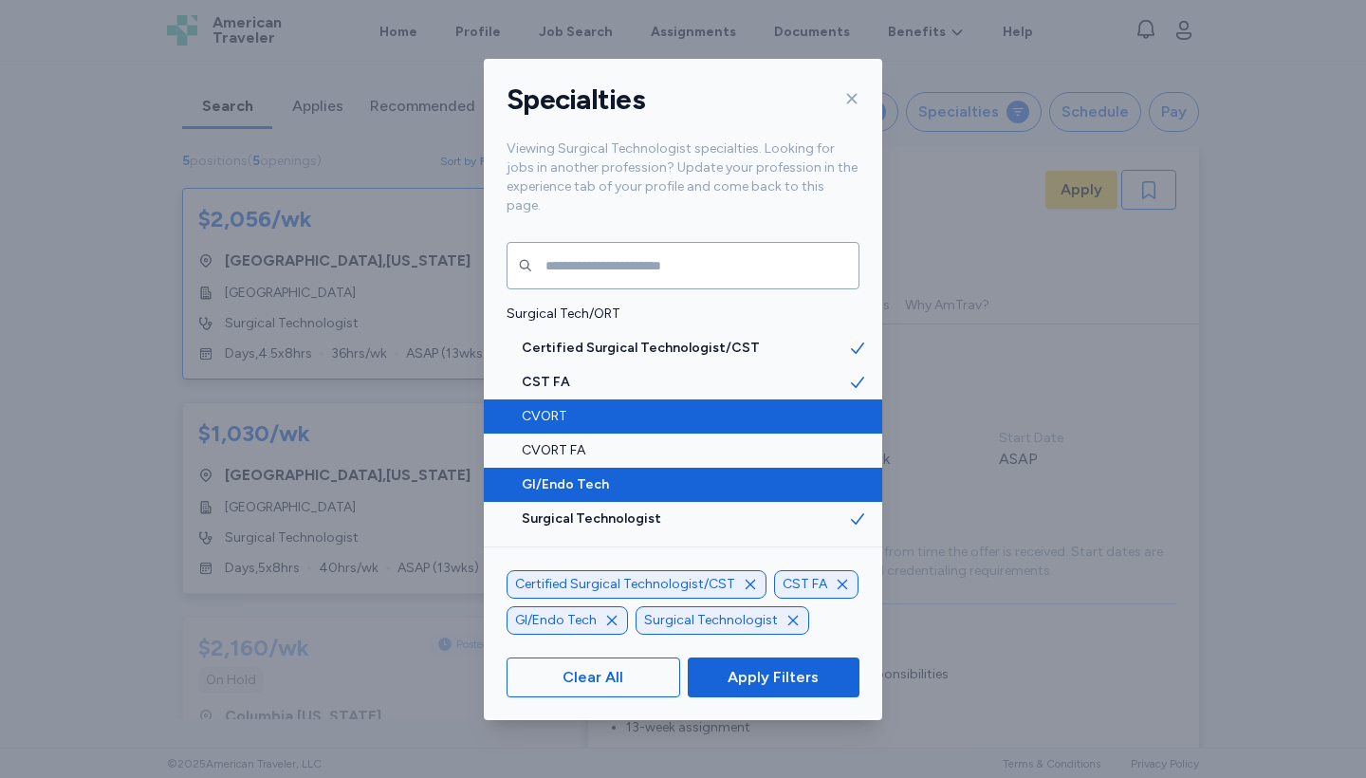
click at [748, 475] on div "GI/Endo Tech" at bounding box center [683, 485] width 398 height 34
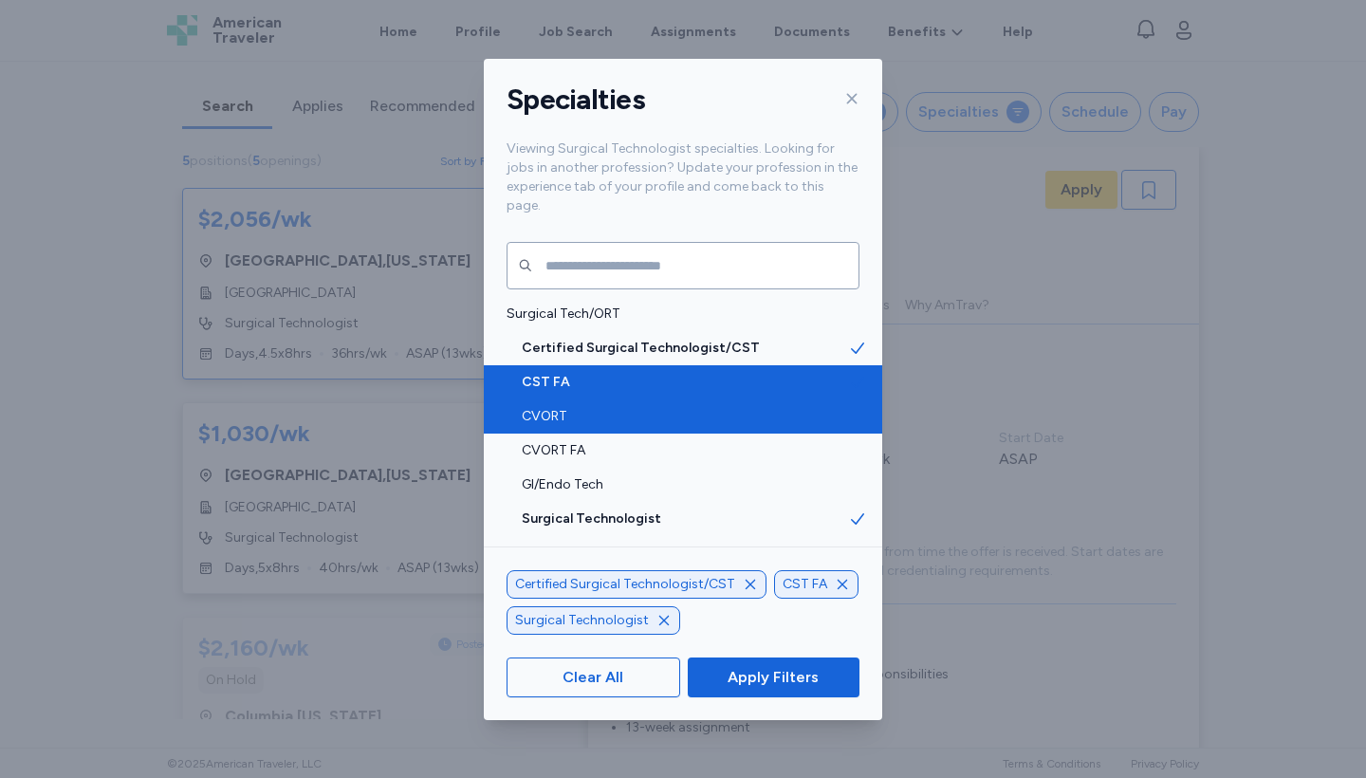
click at [752, 373] on span "CST FA" at bounding box center [685, 382] width 326 height 19
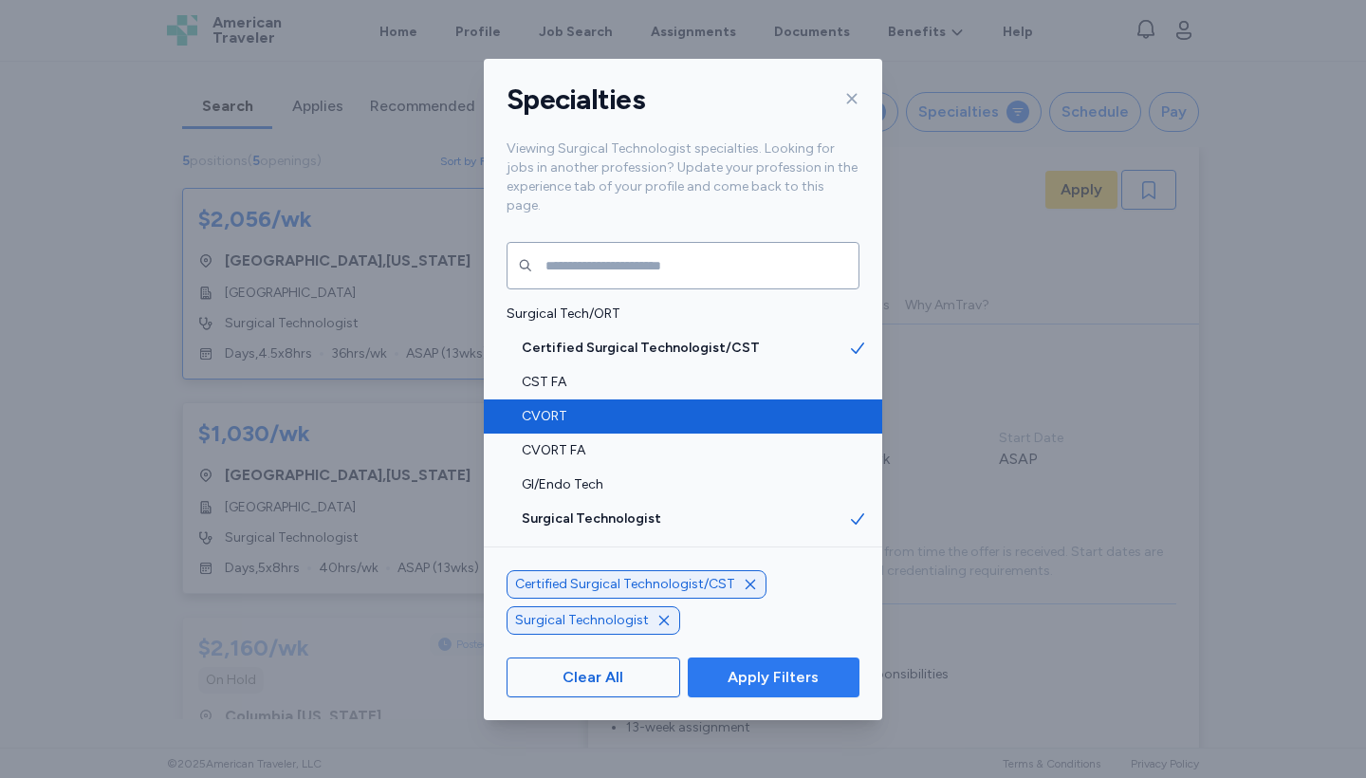
click at [730, 684] on span "Apply Filters" at bounding box center [773, 677] width 91 height 23
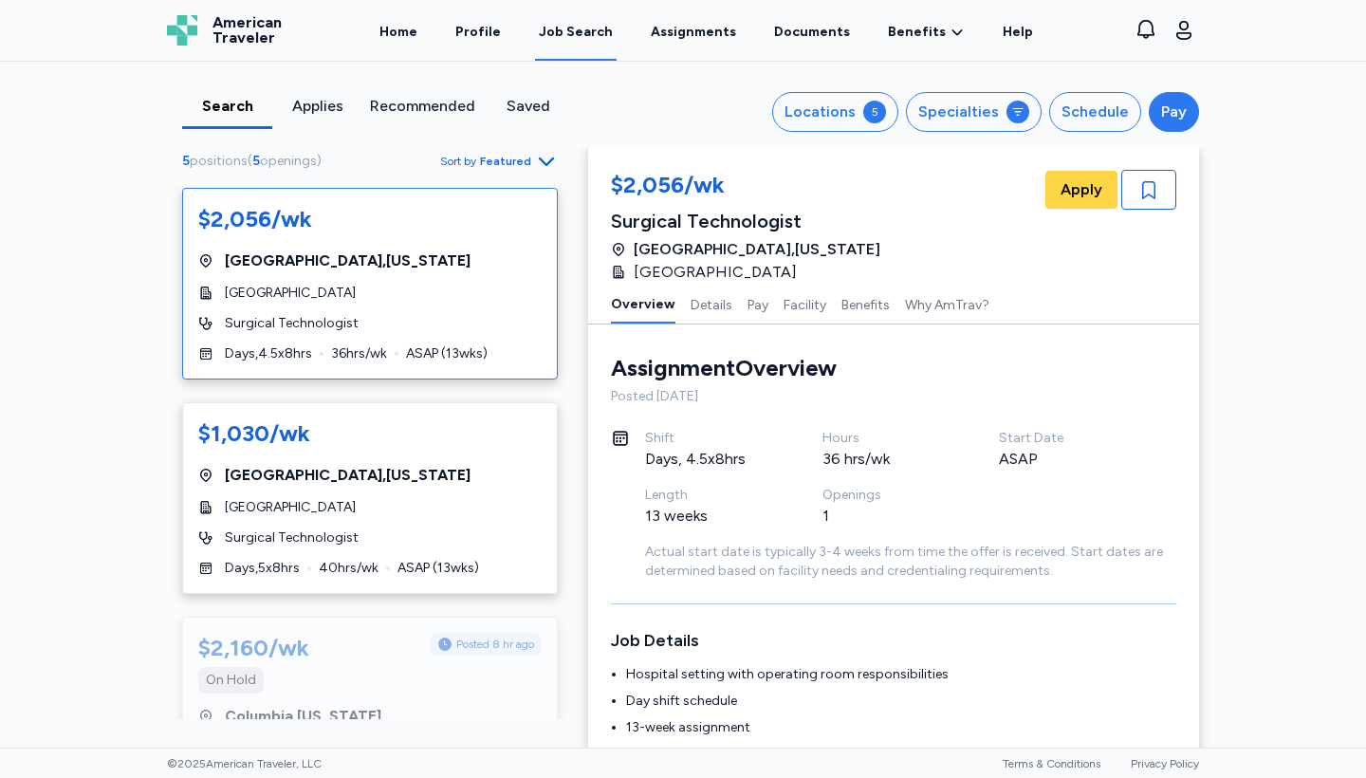
click at [1161, 116] on div "Pay" at bounding box center [1174, 112] width 26 height 23
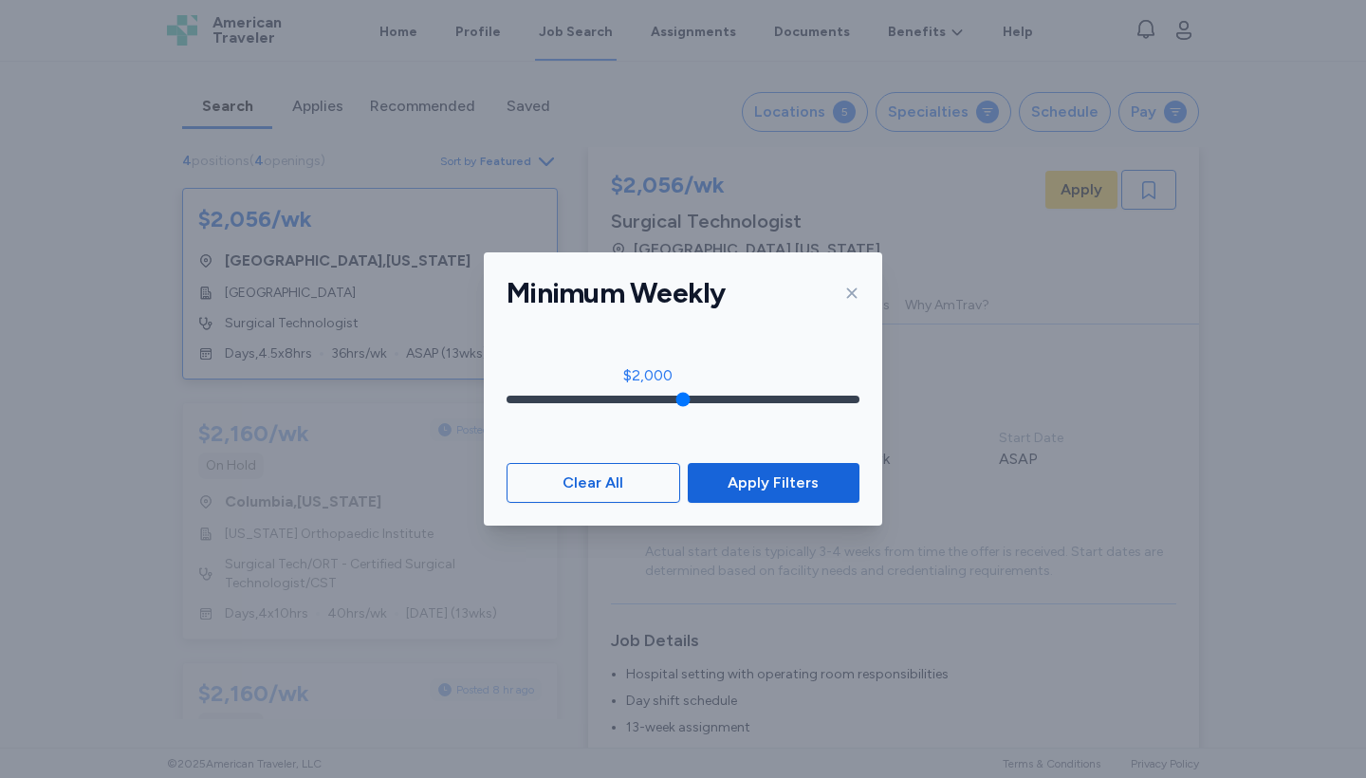
drag, startPoint x: 518, startPoint y: 397, endPoint x: 653, endPoint y: 397, distance: 134.7
type input "****"
click at [653, 397] on input "range" at bounding box center [683, 400] width 353 height 8
click at [760, 484] on span "Apply Filters" at bounding box center [773, 482] width 91 height 23
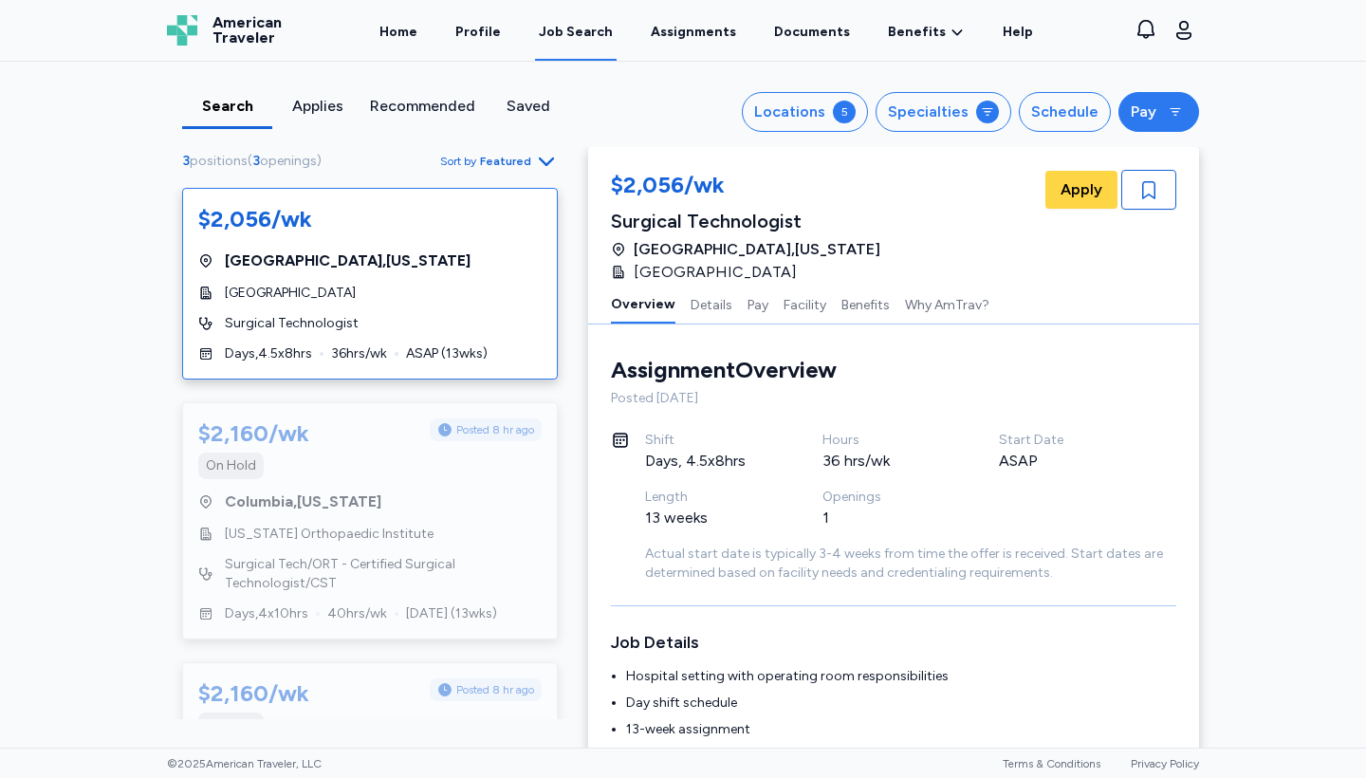
click at [1142, 115] on div "Pay" at bounding box center [1144, 112] width 26 height 23
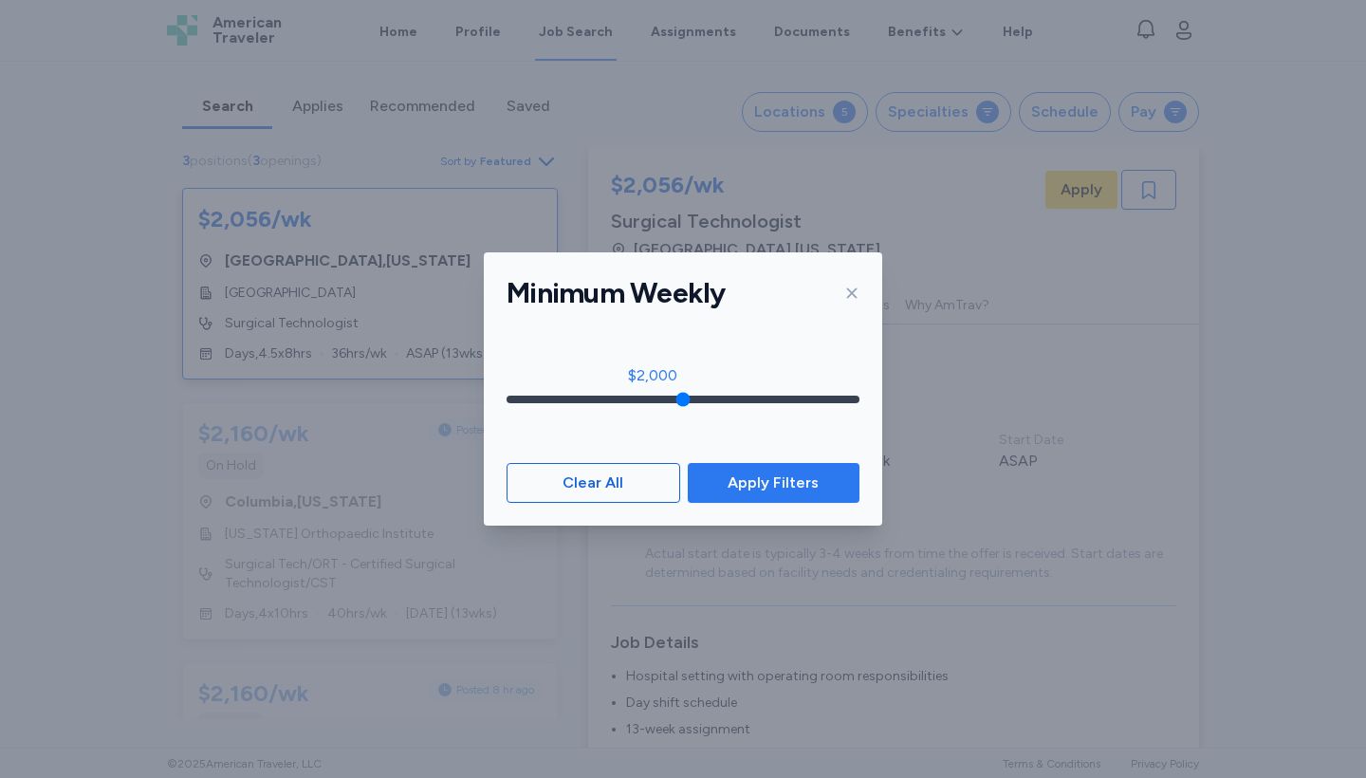
click at [808, 486] on span "Apply Filters" at bounding box center [773, 482] width 91 height 23
